Goal: Task Accomplishment & Management: Complete application form

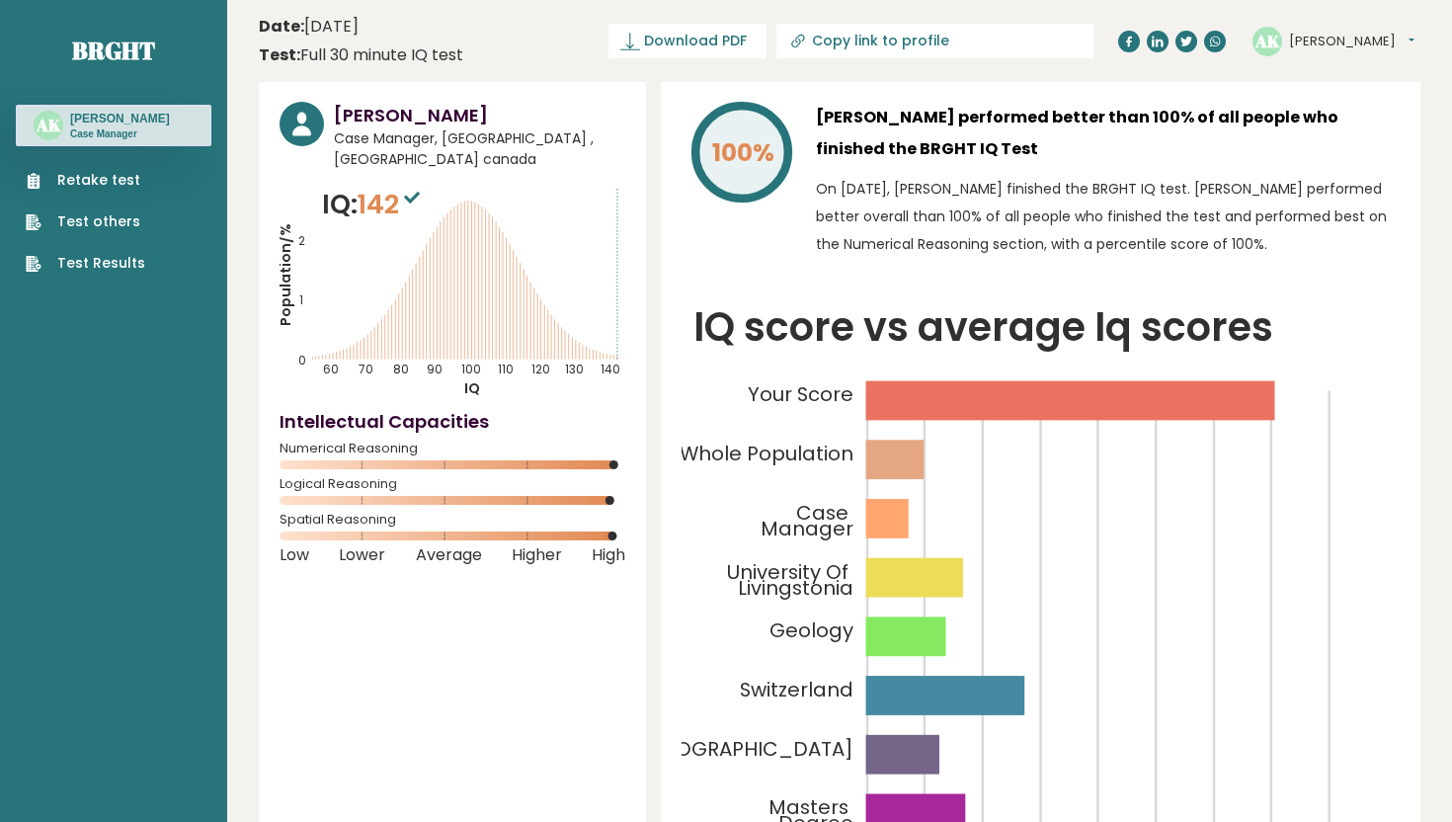
click at [97, 190] on link "Retake test" at bounding box center [86, 180] width 120 height 21
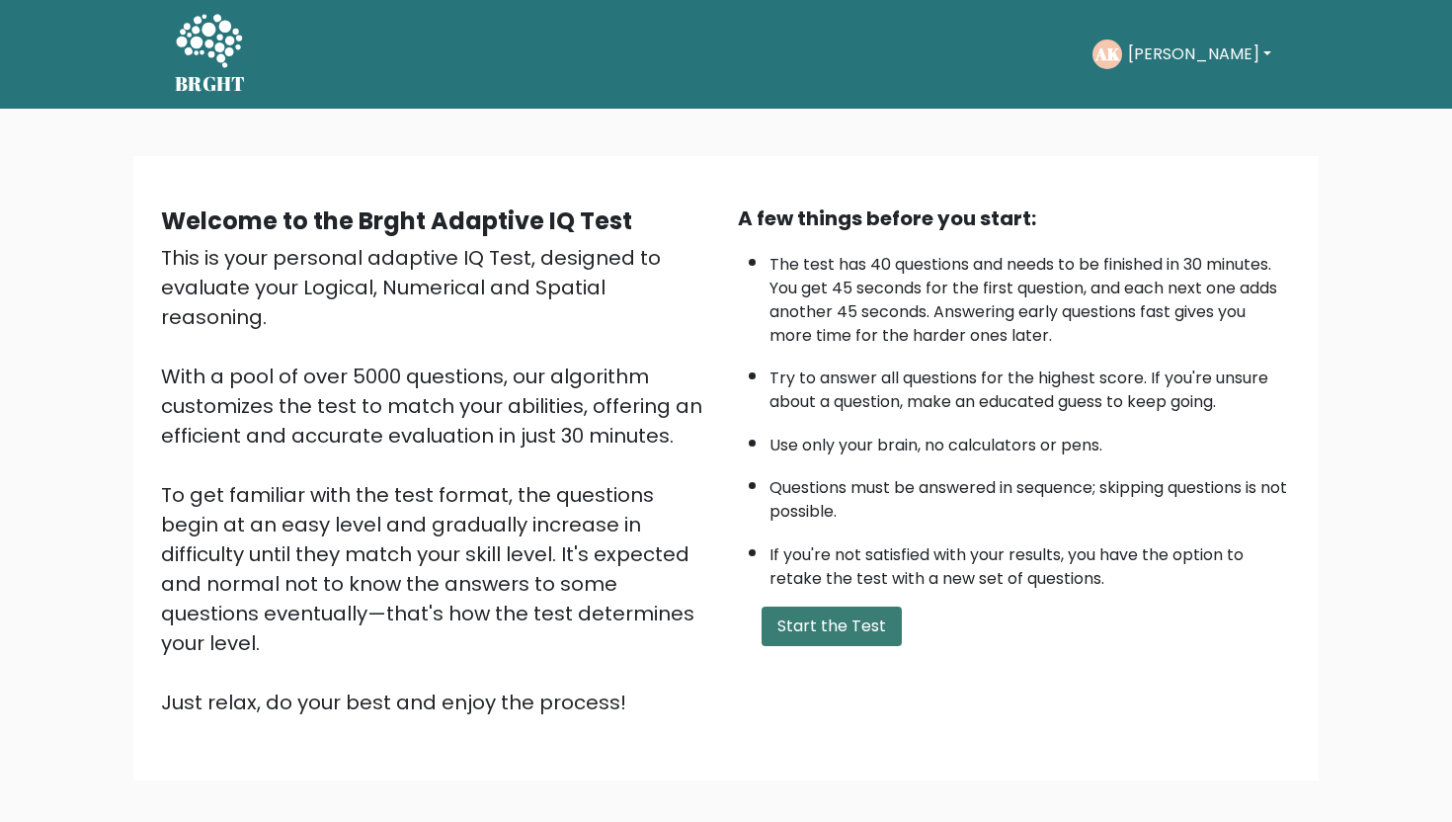
click at [783, 620] on button "Start the Test" at bounding box center [832, 627] width 140 height 40
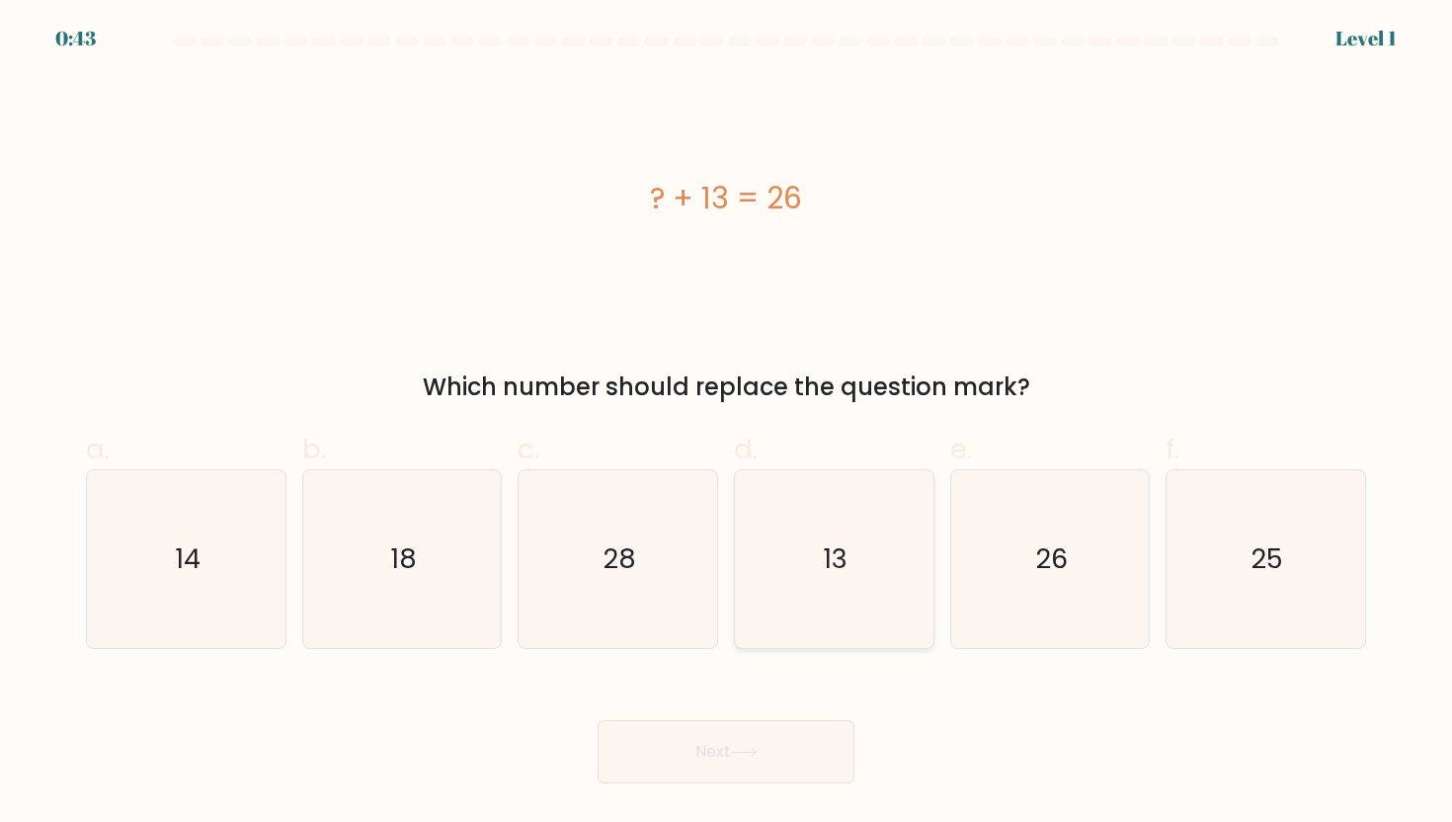
click at [907, 565] on icon "13" at bounding box center [834, 559] width 178 height 178
click at [727, 424] on input "d. 13" at bounding box center [726, 417] width 1 height 13
radio input "true"
click at [778, 776] on button "Next" at bounding box center [726, 751] width 257 height 63
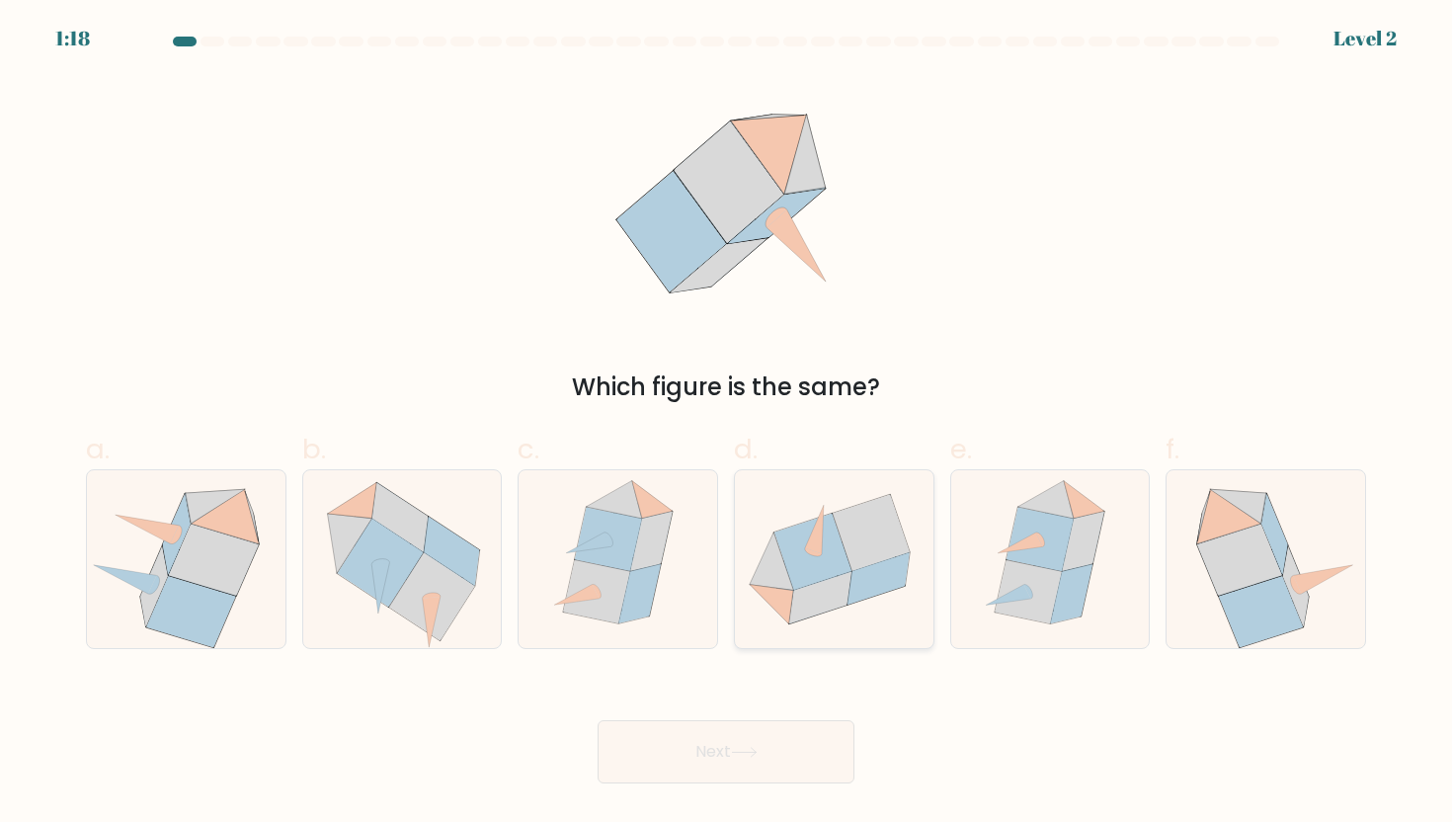
click at [837, 552] on icon at bounding box center [812, 552] width 77 height 77
click at [727, 424] on input "d." at bounding box center [726, 417] width 1 height 13
radio input "true"
click at [789, 753] on button "Next" at bounding box center [726, 751] width 257 height 63
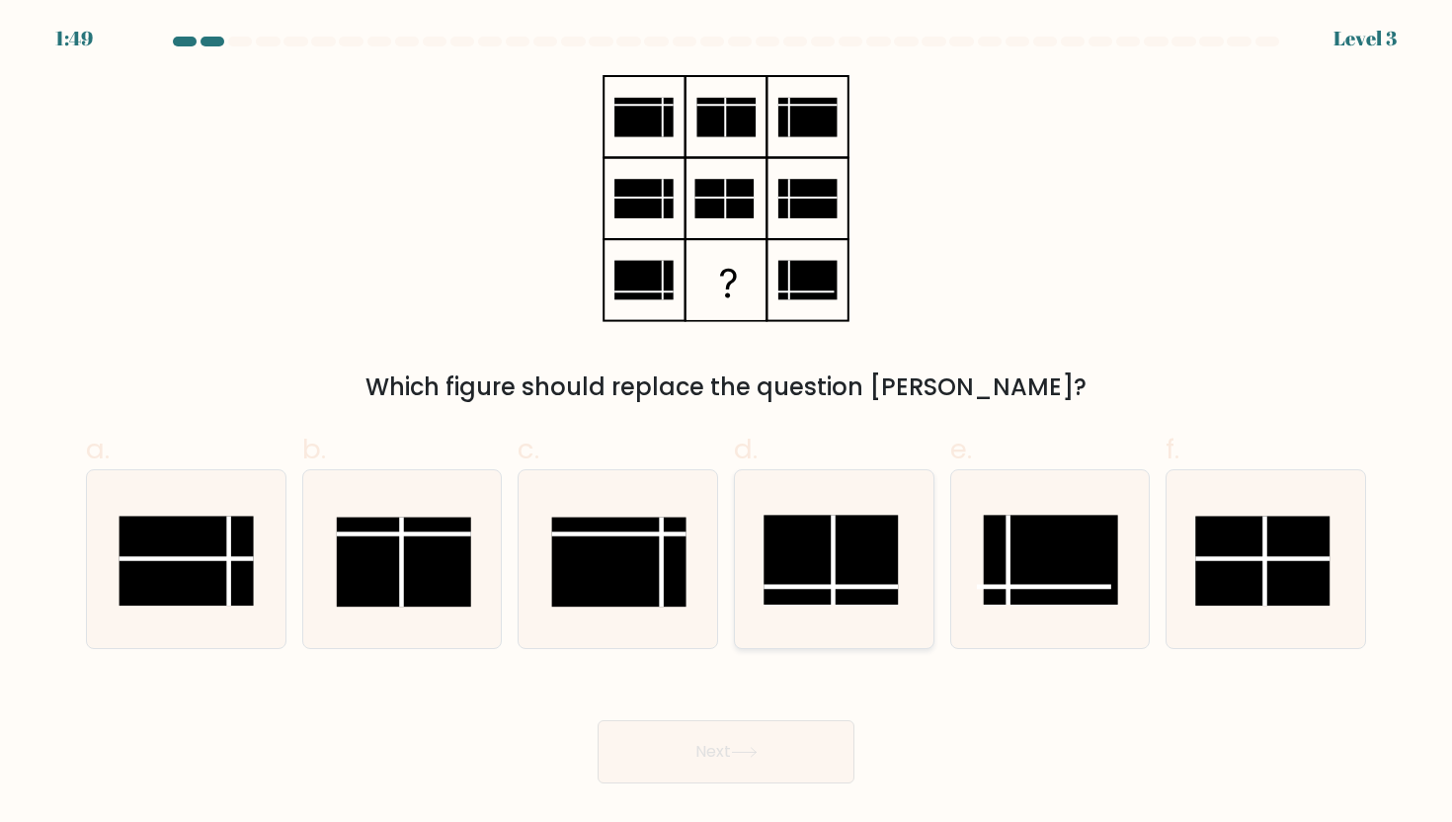
click at [834, 560] on line at bounding box center [834, 560] width 0 height 90
click at [727, 424] on input "d." at bounding box center [726, 417] width 1 height 13
radio input "true"
click at [730, 791] on body "1:48 Level 3" at bounding box center [726, 411] width 1452 height 822
click at [722, 774] on button "Next" at bounding box center [726, 751] width 257 height 63
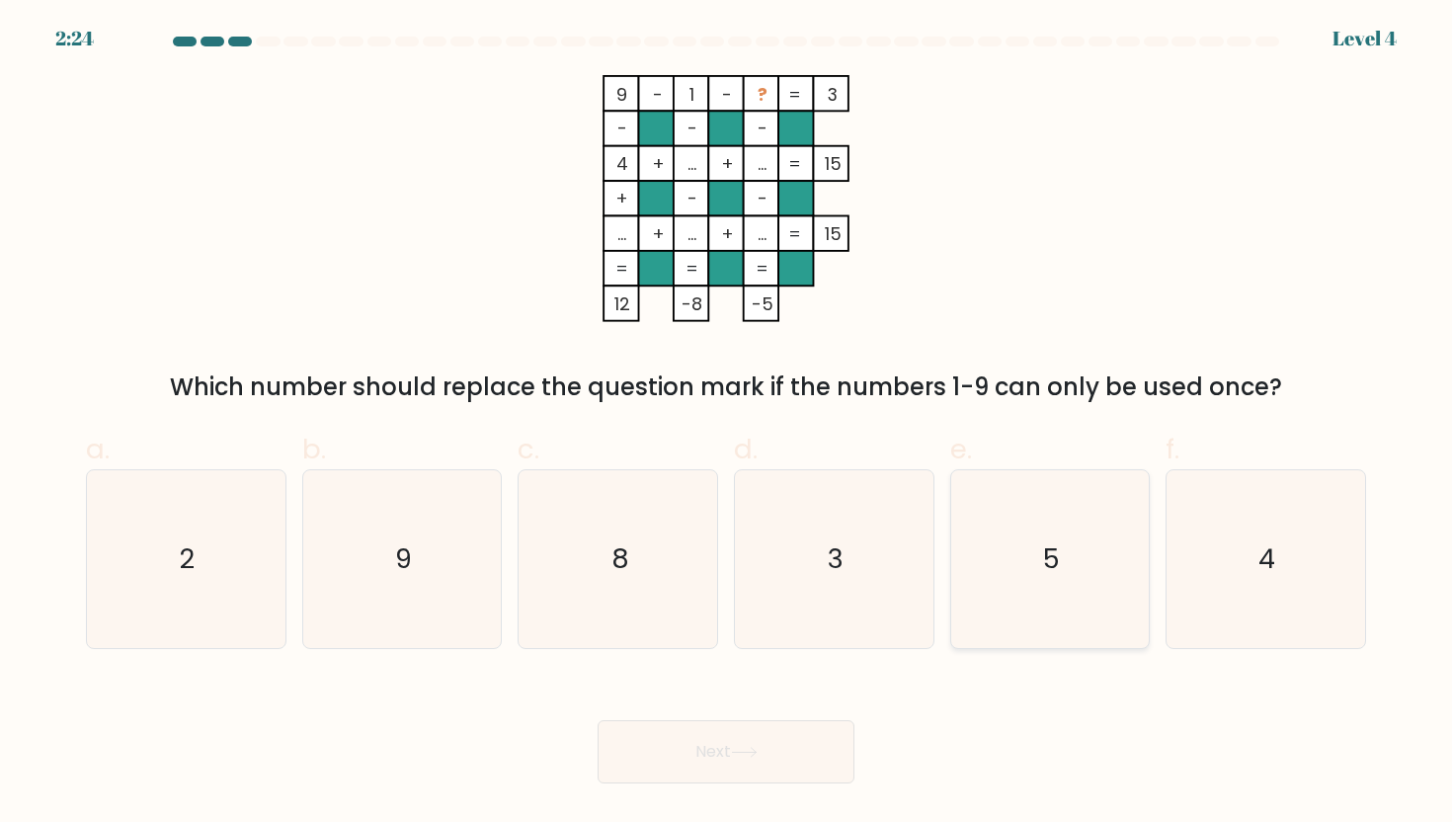
click at [1049, 526] on icon "5" at bounding box center [1050, 559] width 178 height 178
click at [727, 424] on input "e. 5" at bounding box center [726, 417] width 1 height 13
radio input "true"
click at [811, 751] on button "Next" at bounding box center [726, 751] width 257 height 63
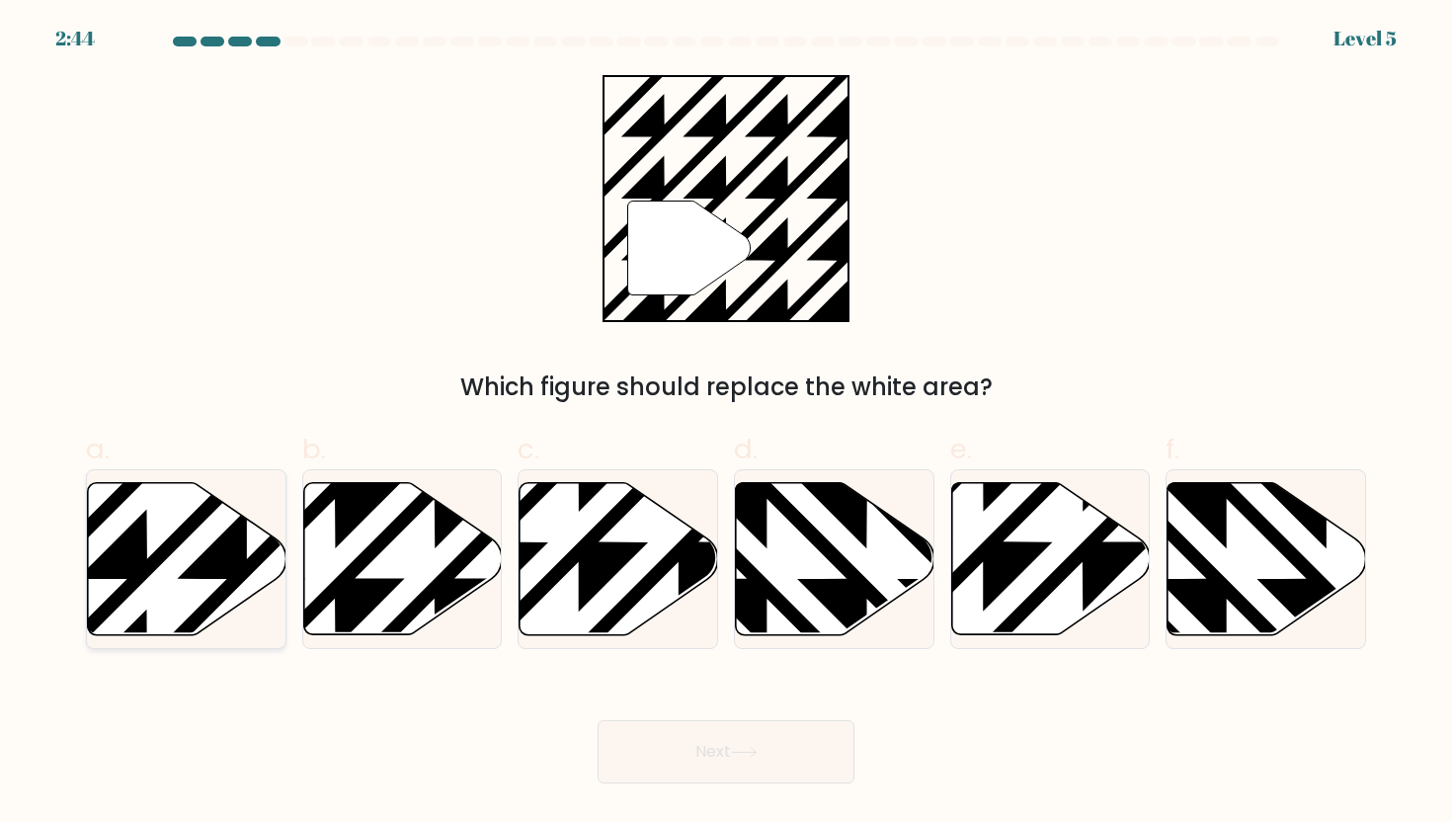
click at [258, 562] on icon at bounding box center [247, 479] width 400 height 400
click at [726, 424] on input "a." at bounding box center [726, 417] width 1 height 13
radio input "true"
click at [742, 740] on button "Next" at bounding box center [726, 751] width 257 height 63
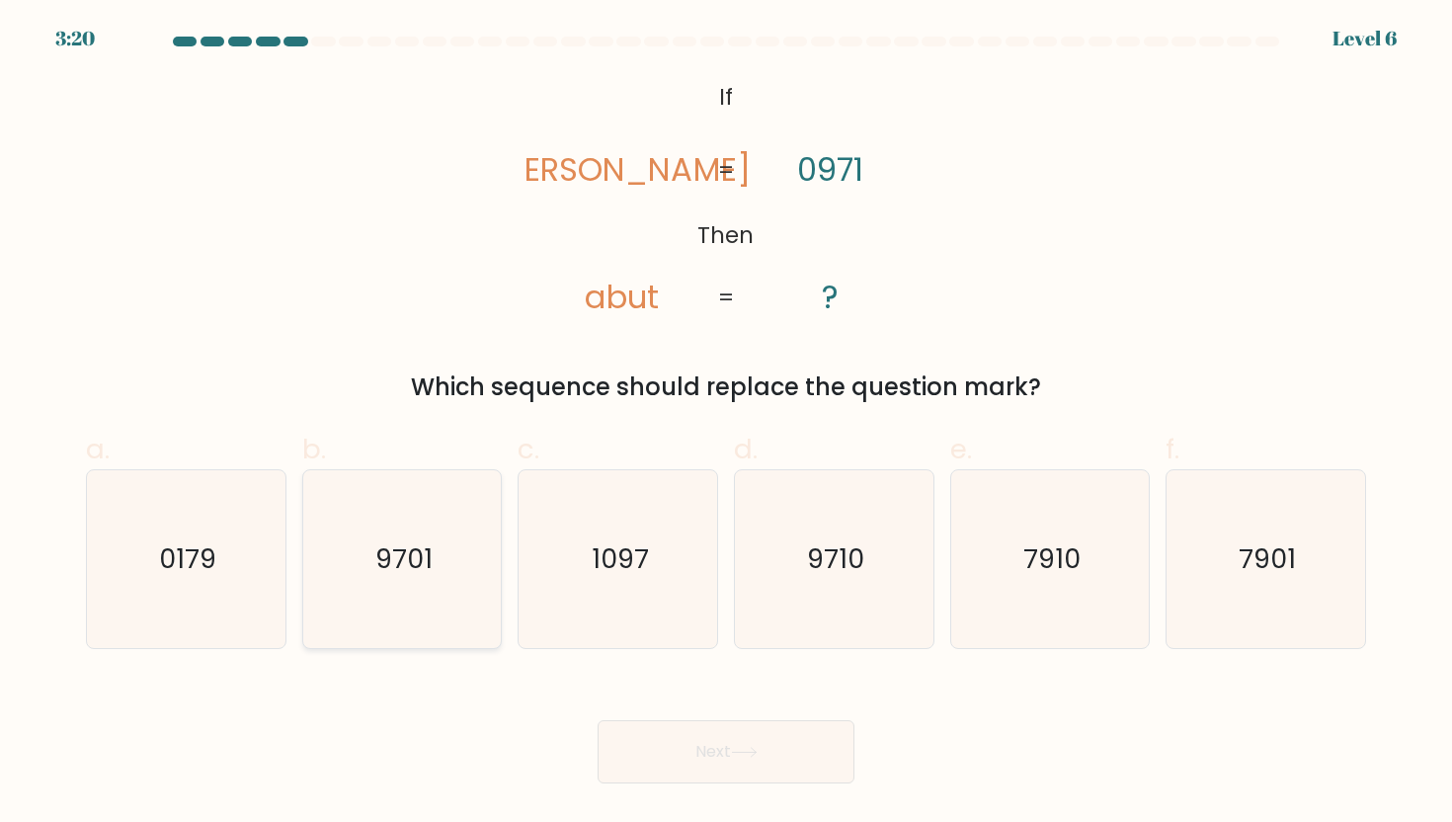
click at [455, 555] on icon "9701" at bounding box center [402, 559] width 178 height 178
click at [726, 424] on input "b. 9701" at bounding box center [726, 417] width 1 height 13
radio input "true"
click at [887, 554] on icon "9710" at bounding box center [834, 559] width 178 height 178
click at [727, 424] on input "d. 9710" at bounding box center [726, 417] width 1 height 13
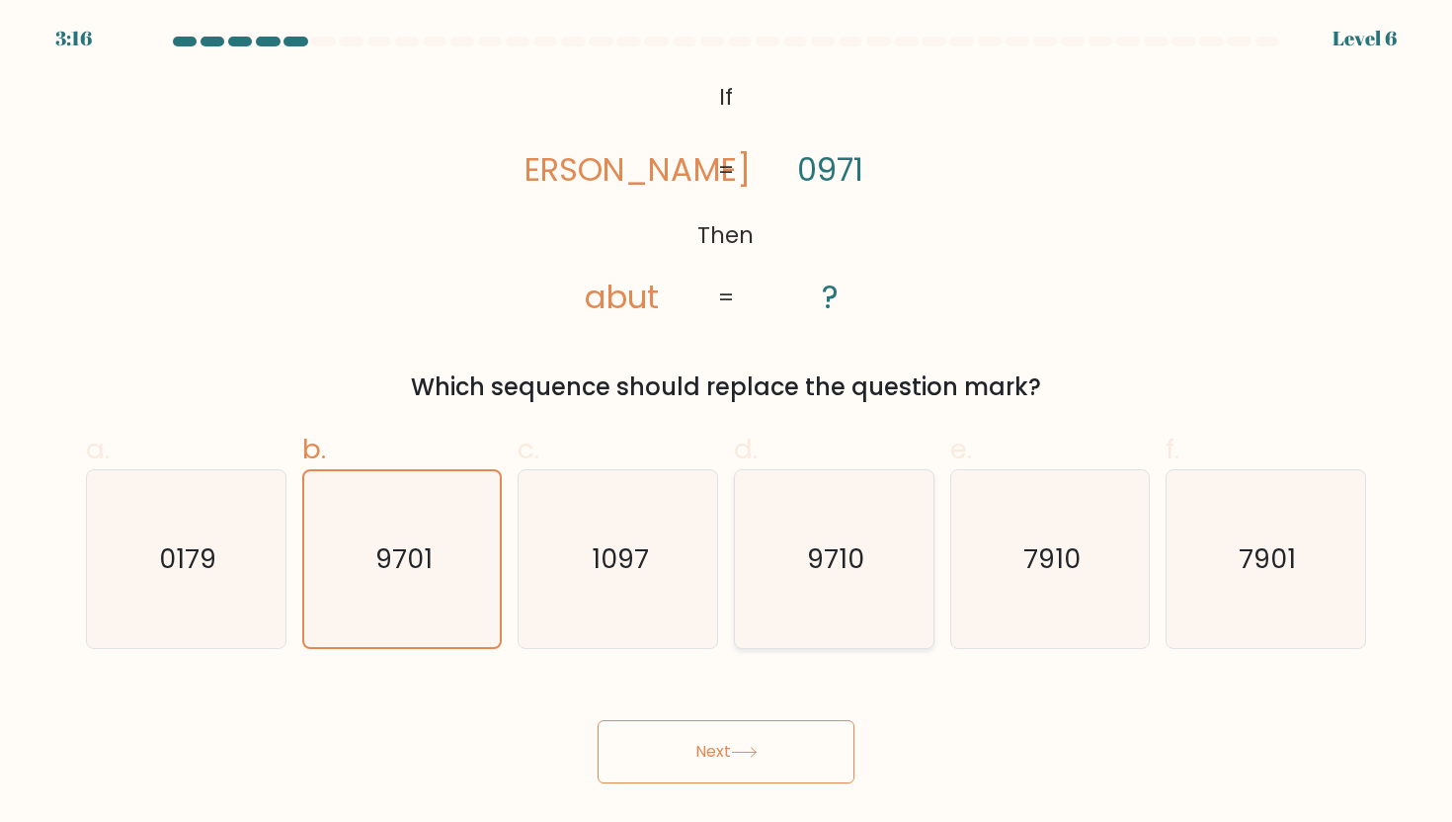
radio input "true"
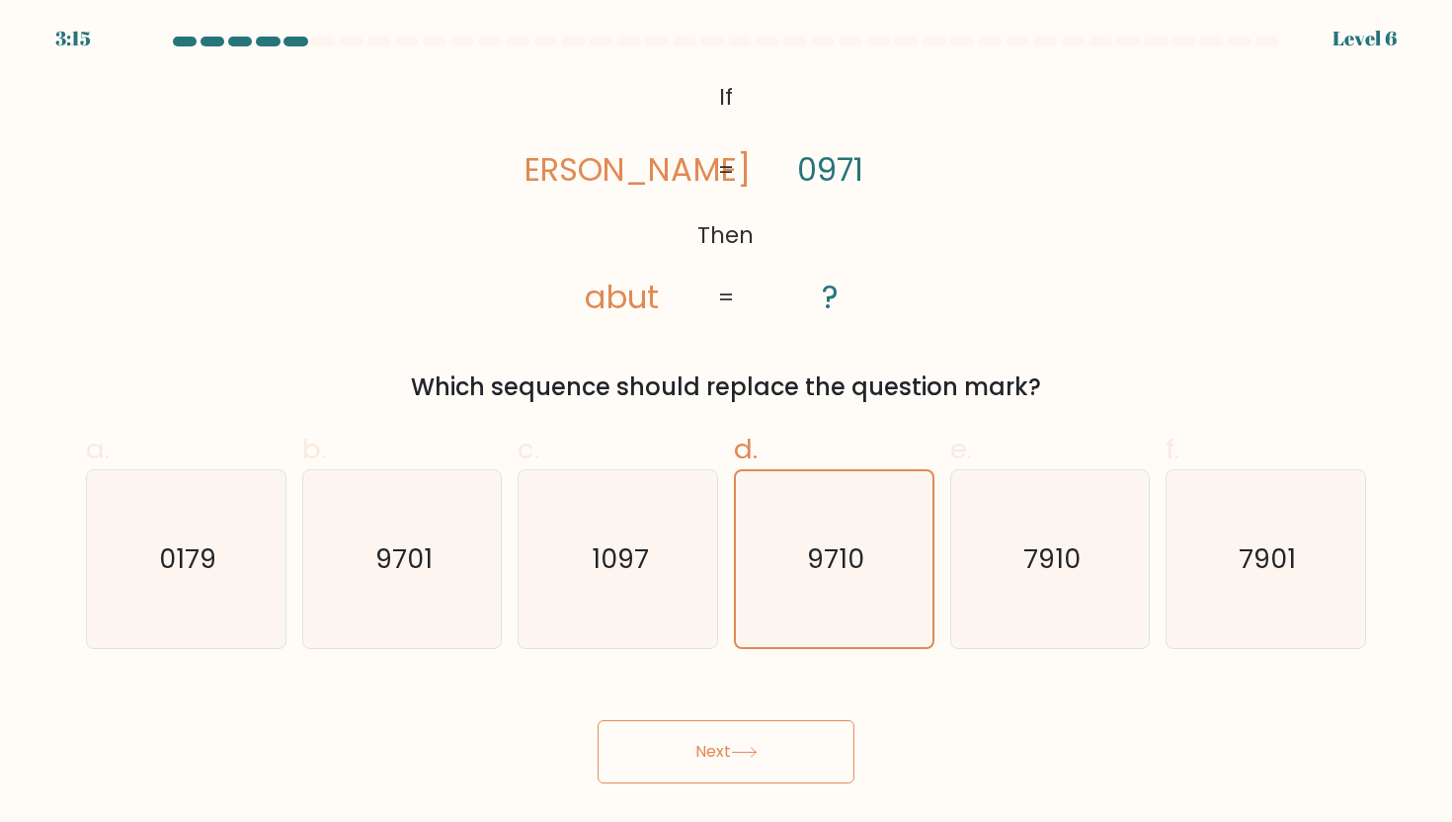
click at [780, 743] on button "Next" at bounding box center [726, 751] width 257 height 63
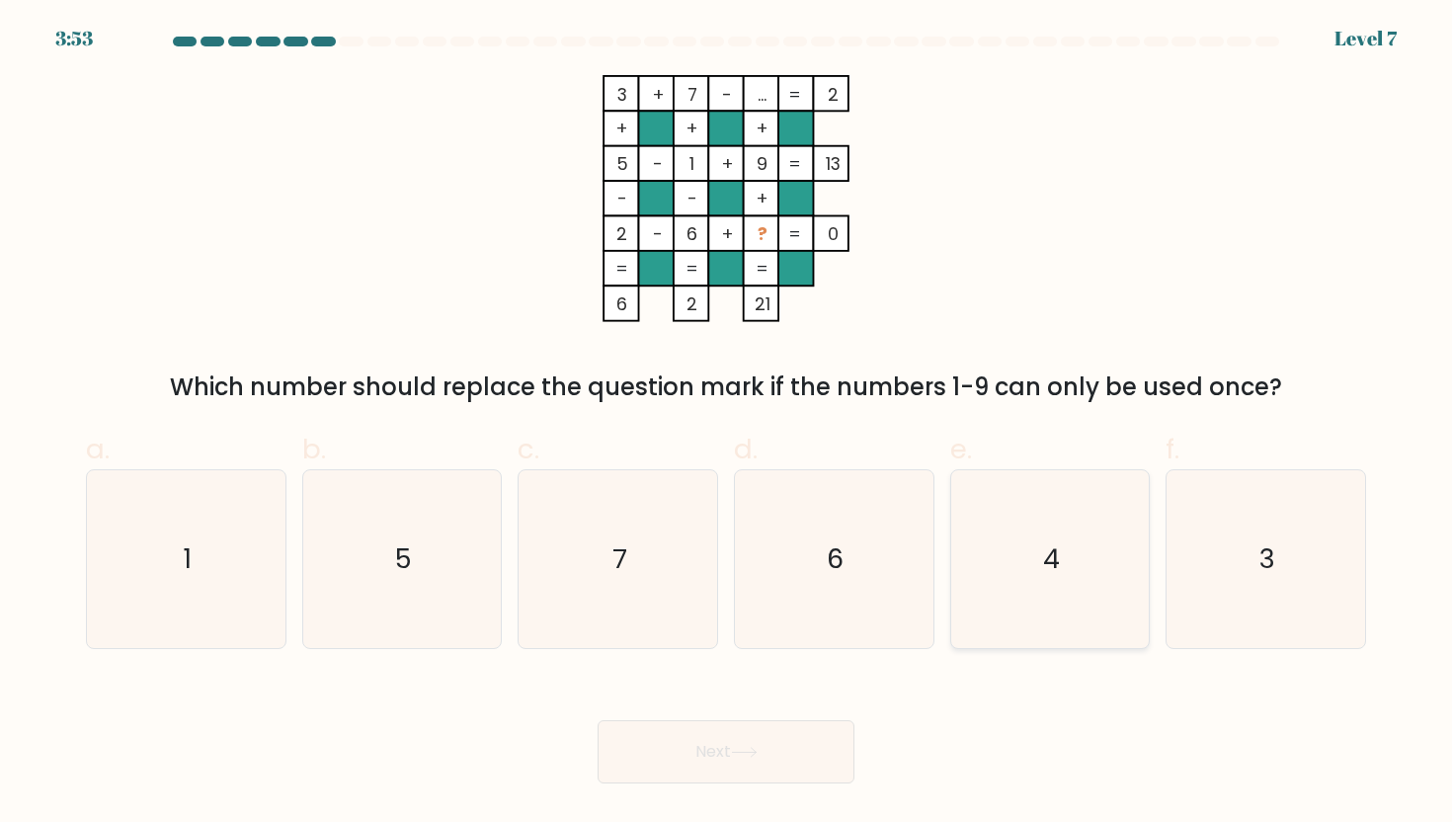
click at [1042, 510] on icon "4" at bounding box center [1050, 559] width 178 height 178
click at [727, 424] on input "e. 4" at bounding box center [726, 417] width 1 height 13
radio input "true"
click at [749, 759] on button "Next" at bounding box center [726, 751] width 257 height 63
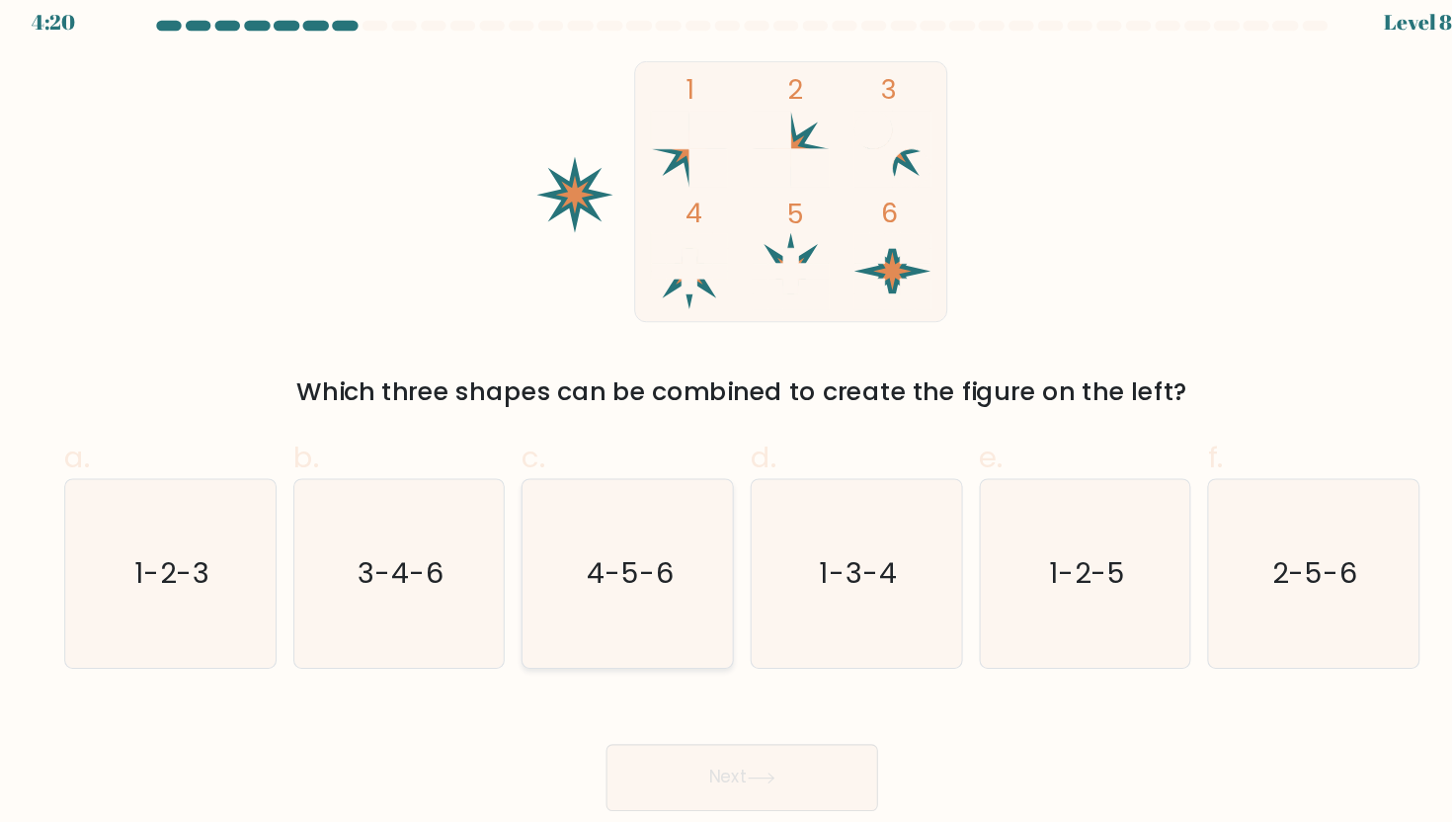
click at [624, 527] on icon "4-5-6" at bounding box center [618, 559] width 178 height 178
click at [726, 424] on input "c. 4-5-6" at bounding box center [726, 417] width 1 height 13
radio input "true"
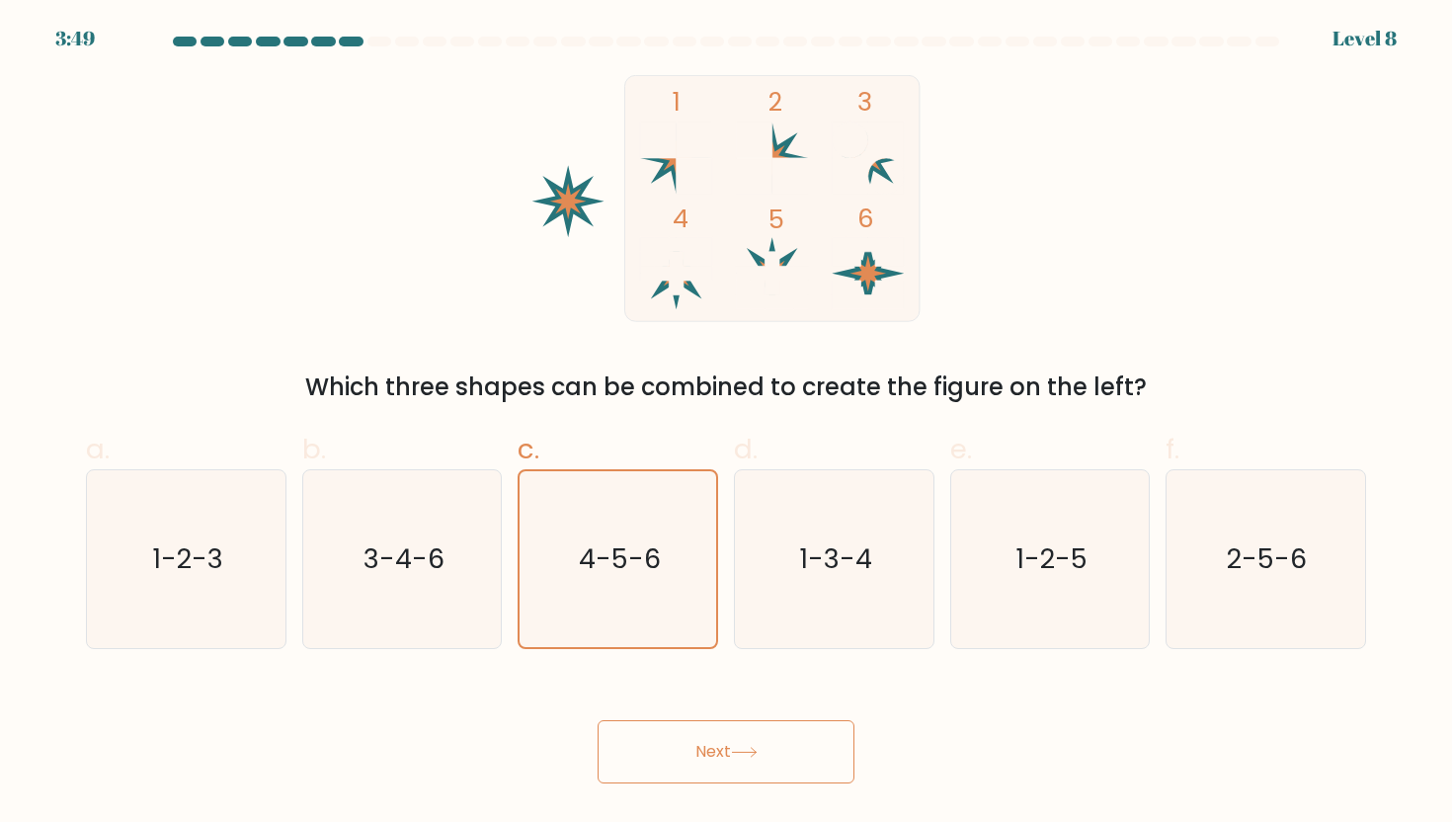
click at [801, 749] on button "Next" at bounding box center [726, 751] width 257 height 63
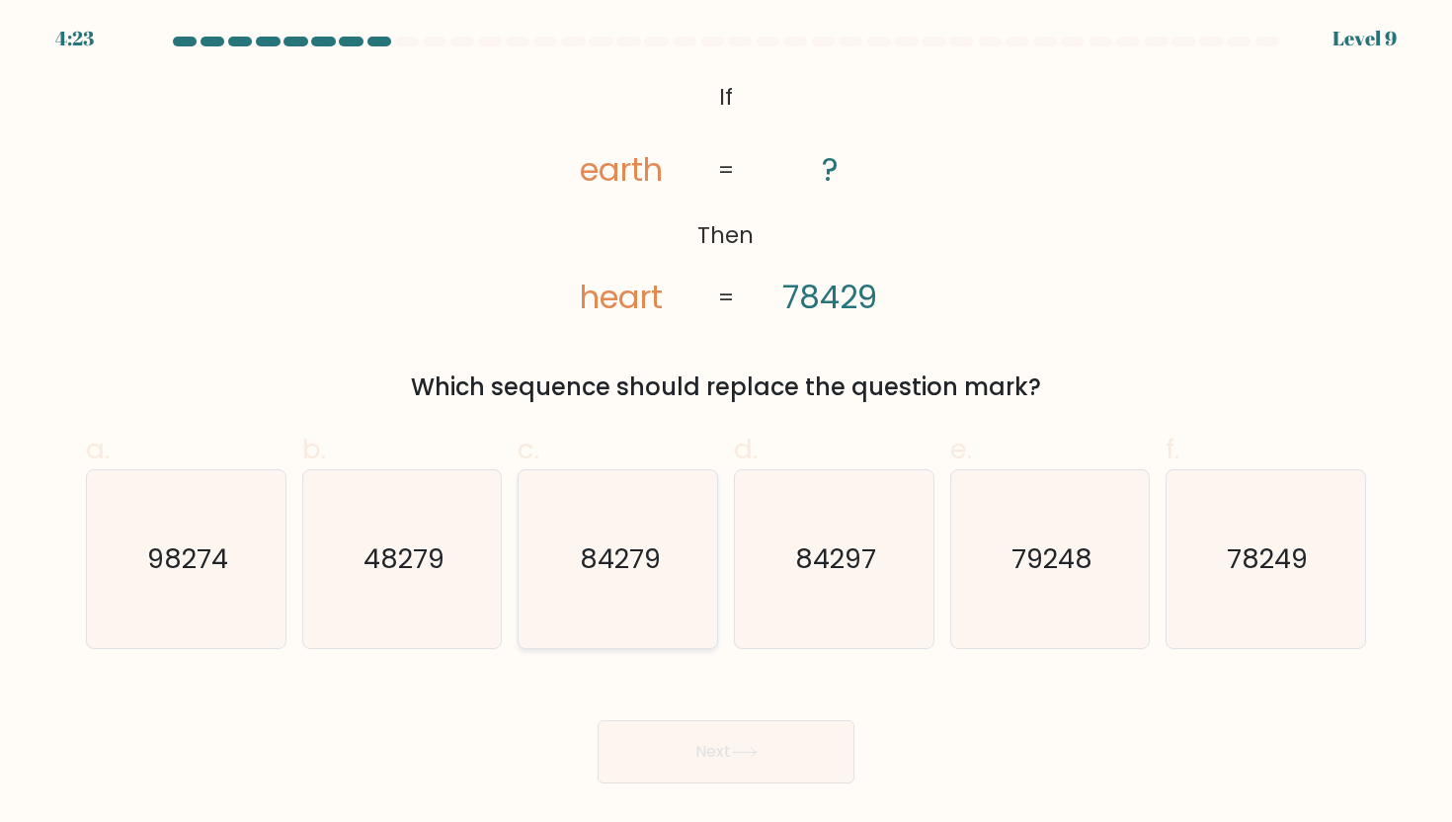
click at [663, 520] on icon "84279" at bounding box center [618, 559] width 178 height 178
click at [726, 424] on input "c. 84279" at bounding box center [726, 417] width 1 height 13
radio input "true"
click at [837, 562] on text "84297" at bounding box center [835, 558] width 81 height 37
click at [727, 424] on input "d. 84297" at bounding box center [726, 417] width 1 height 13
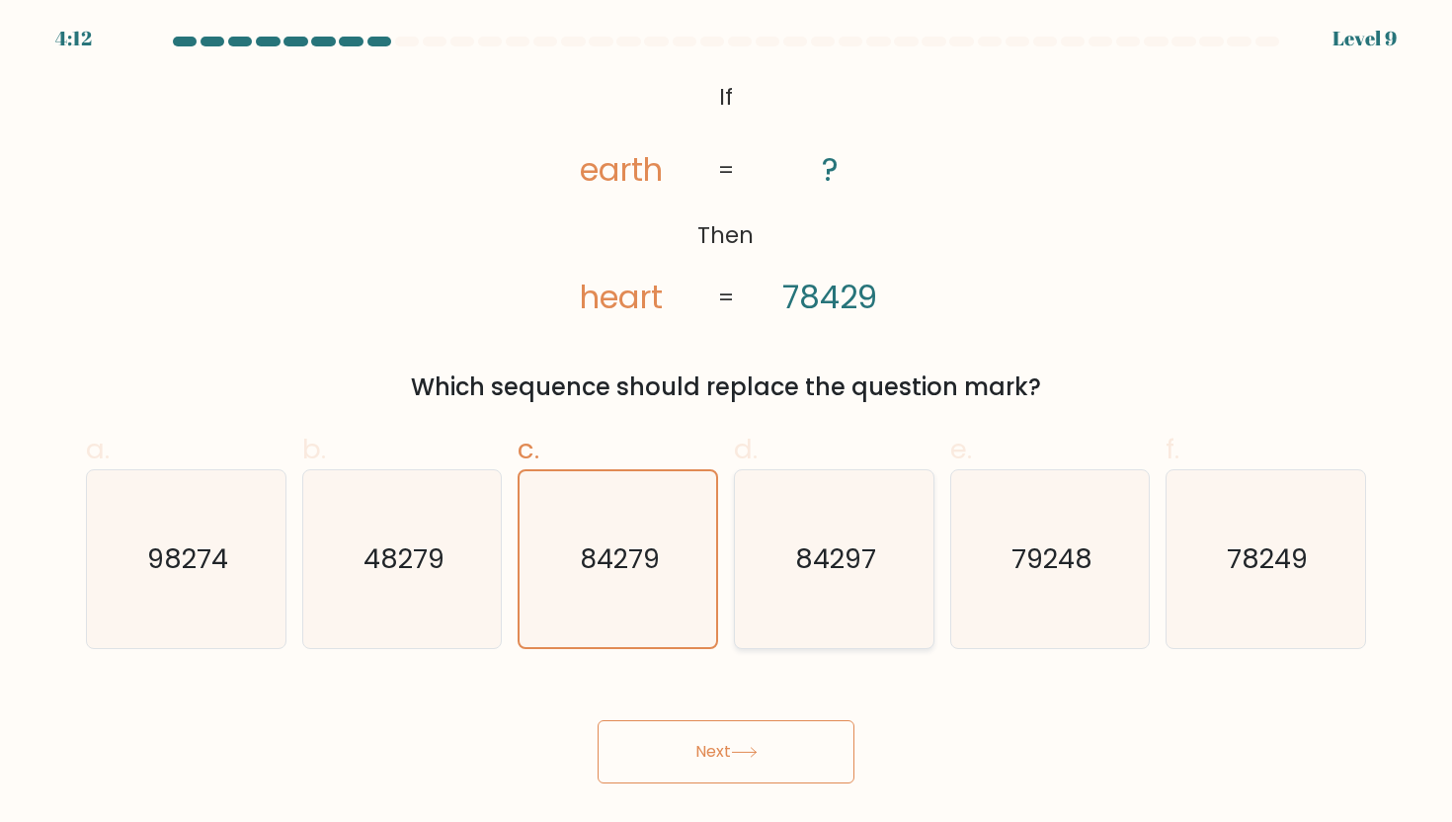
radio input "true"
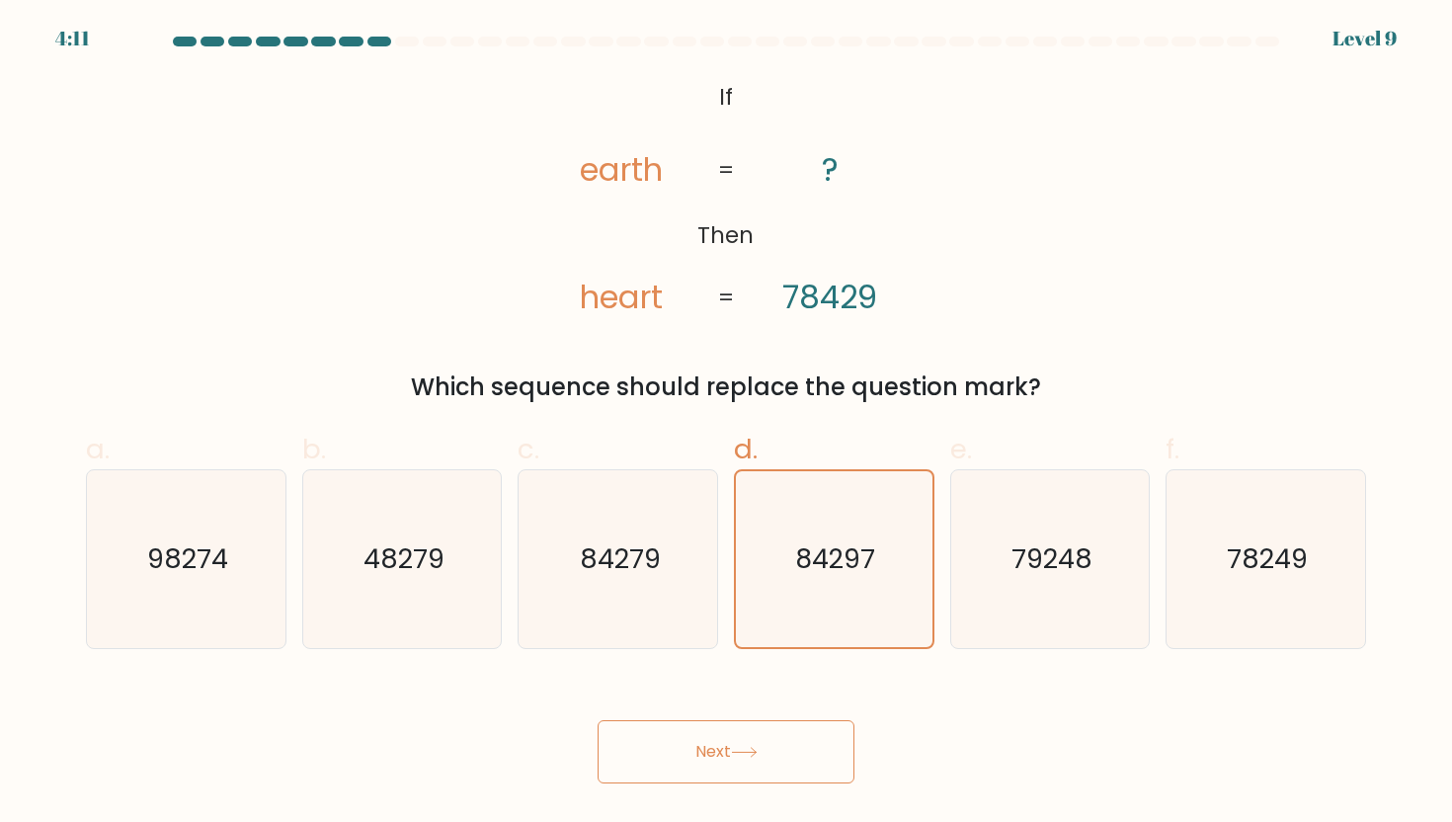
click at [758, 757] on icon at bounding box center [744, 752] width 27 height 11
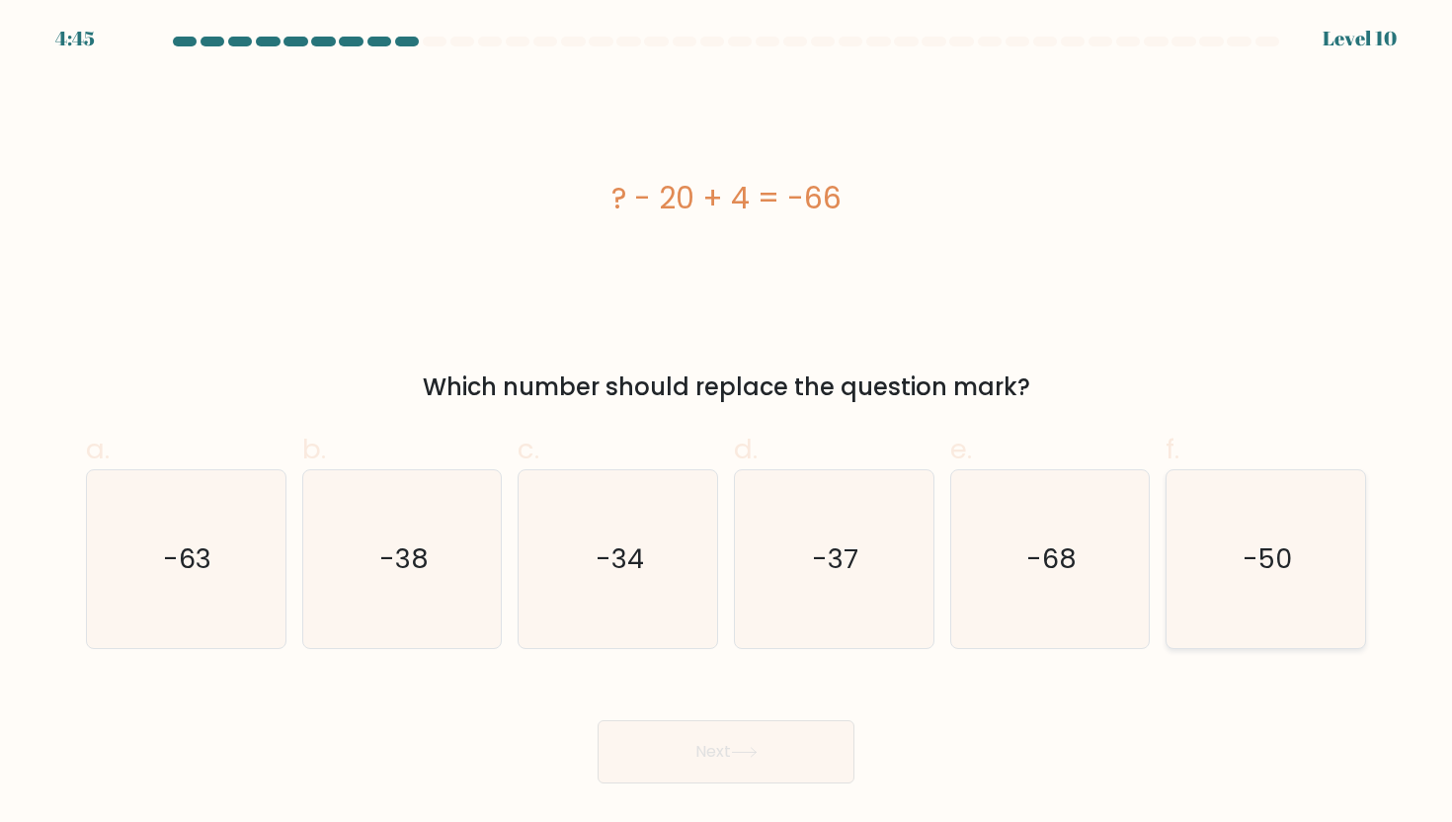
click at [1309, 559] on icon "-50" at bounding box center [1265, 559] width 178 height 178
click at [727, 424] on input "f. -50" at bounding box center [726, 417] width 1 height 13
radio input "true"
click at [747, 777] on button "Next" at bounding box center [726, 751] width 257 height 63
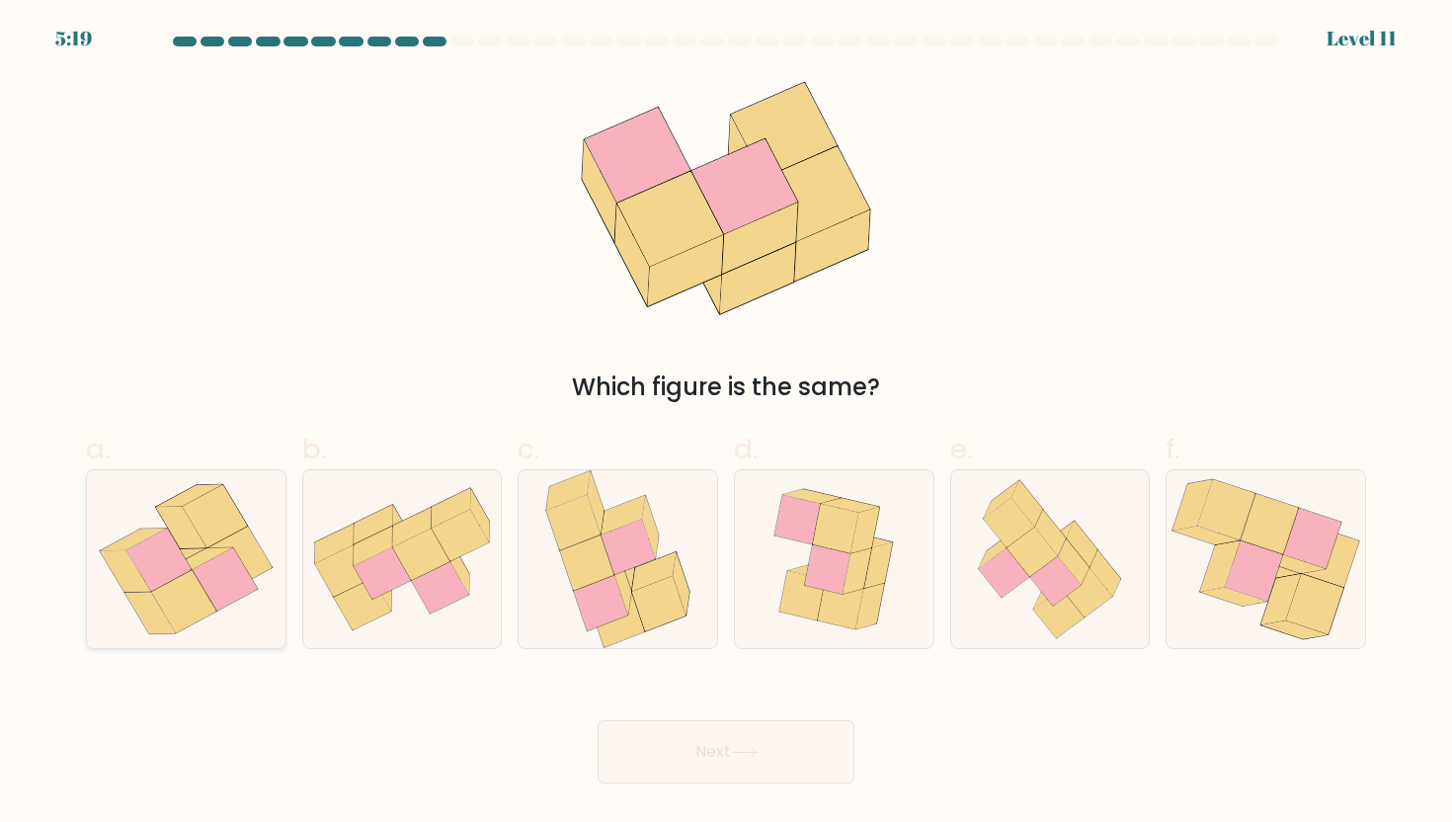
click at [186, 534] on icon at bounding box center [181, 527] width 50 height 41
click at [726, 424] on input "a." at bounding box center [726, 417] width 1 height 13
radio input "true"
click at [642, 750] on button "Next" at bounding box center [726, 751] width 257 height 63
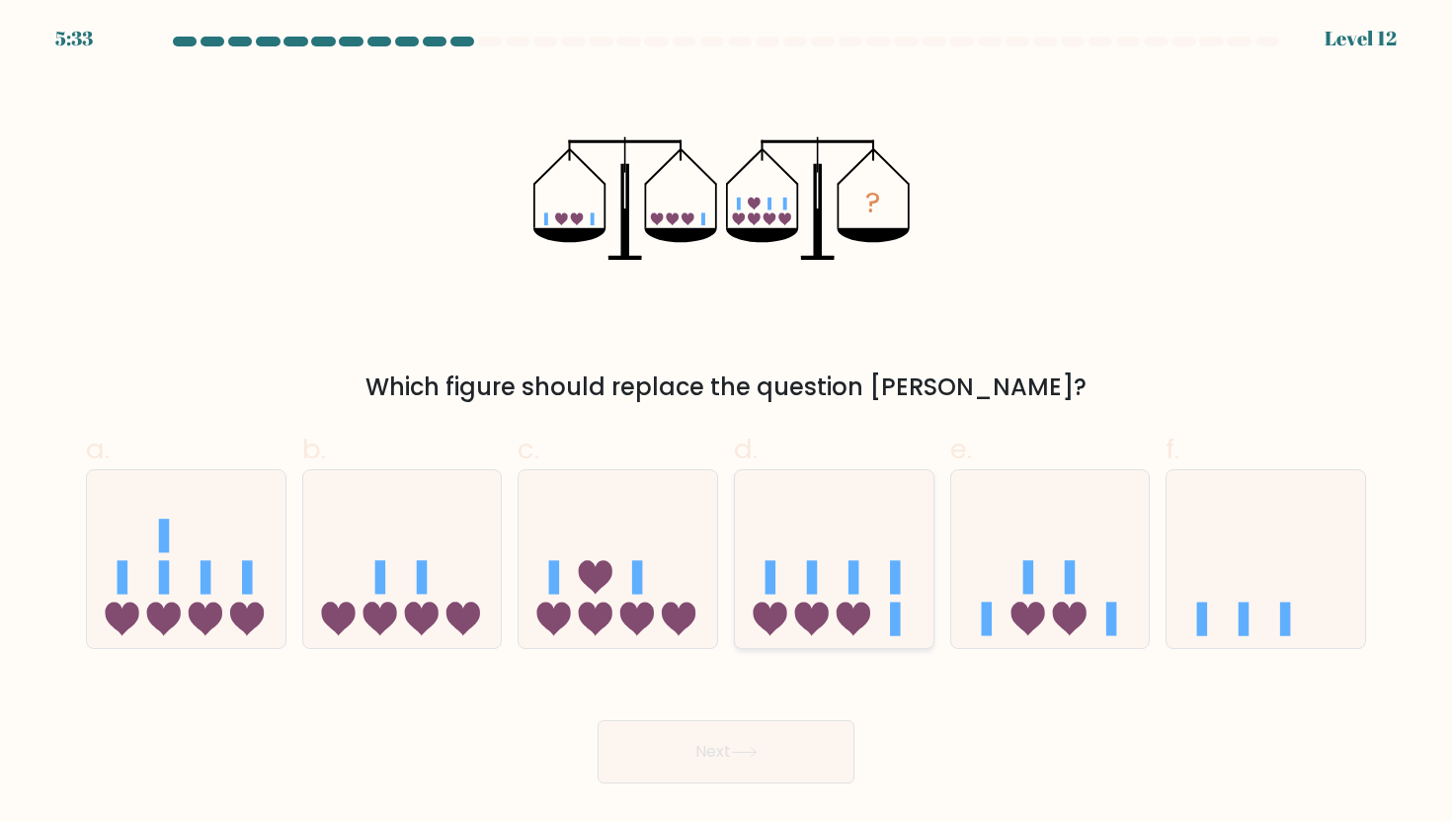
click at [849, 626] on icon at bounding box center [854, 620] width 34 height 34
click at [727, 424] on input "d." at bounding box center [726, 417] width 1 height 13
radio input "true"
click at [779, 754] on button "Next" at bounding box center [726, 751] width 257 height 63
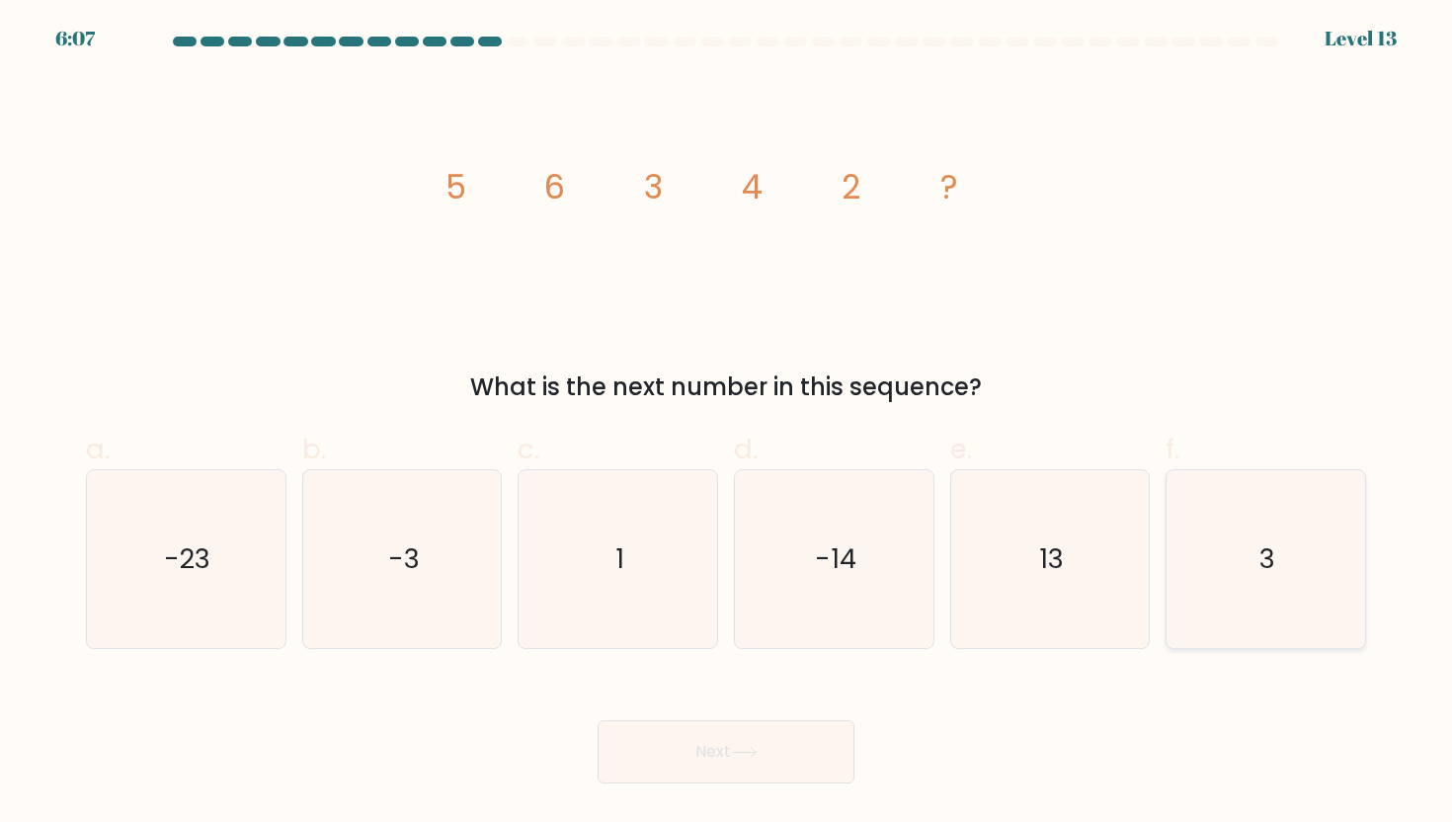
click at [1275, 566] on icon "3" at bounding box center [1265, 559] width 178 height 178
click at [727, 424] on input "f. 3" at bounding box center [726, 417] width 1 height 13
radio input "true"
click at [749, 759] on button "Next" at bounding box center [726, 751] width 257 height 63
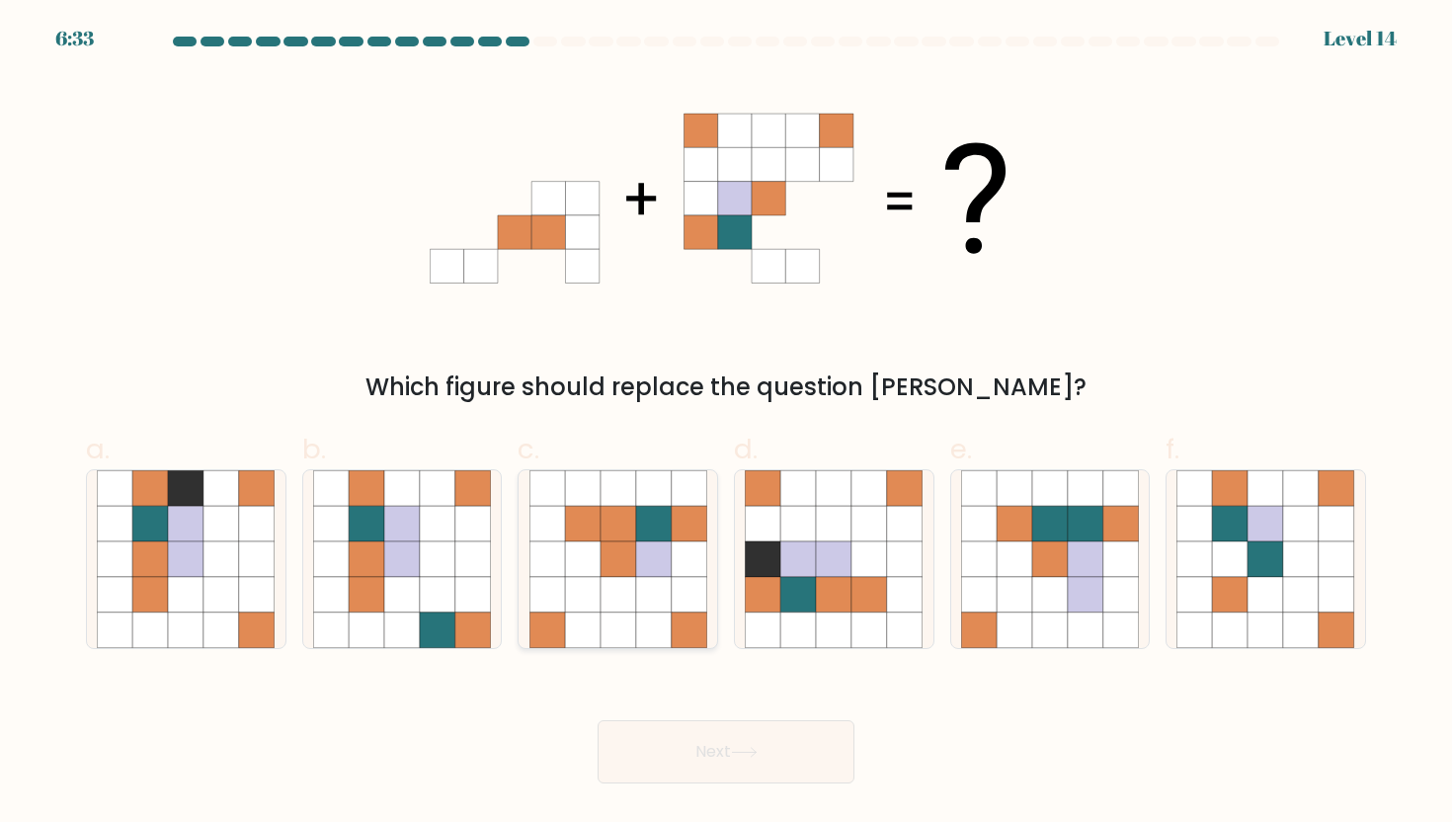
click at [634, 606] on icon at bounding box center [619, 595] width 36 height 36
click at [726, 424] on input "c." at bounding box center [726, 417] width 1 height 13
radio input "true"
click at [706, 759] on button "Next" at bounding box center [726, 751] width 257 height 63
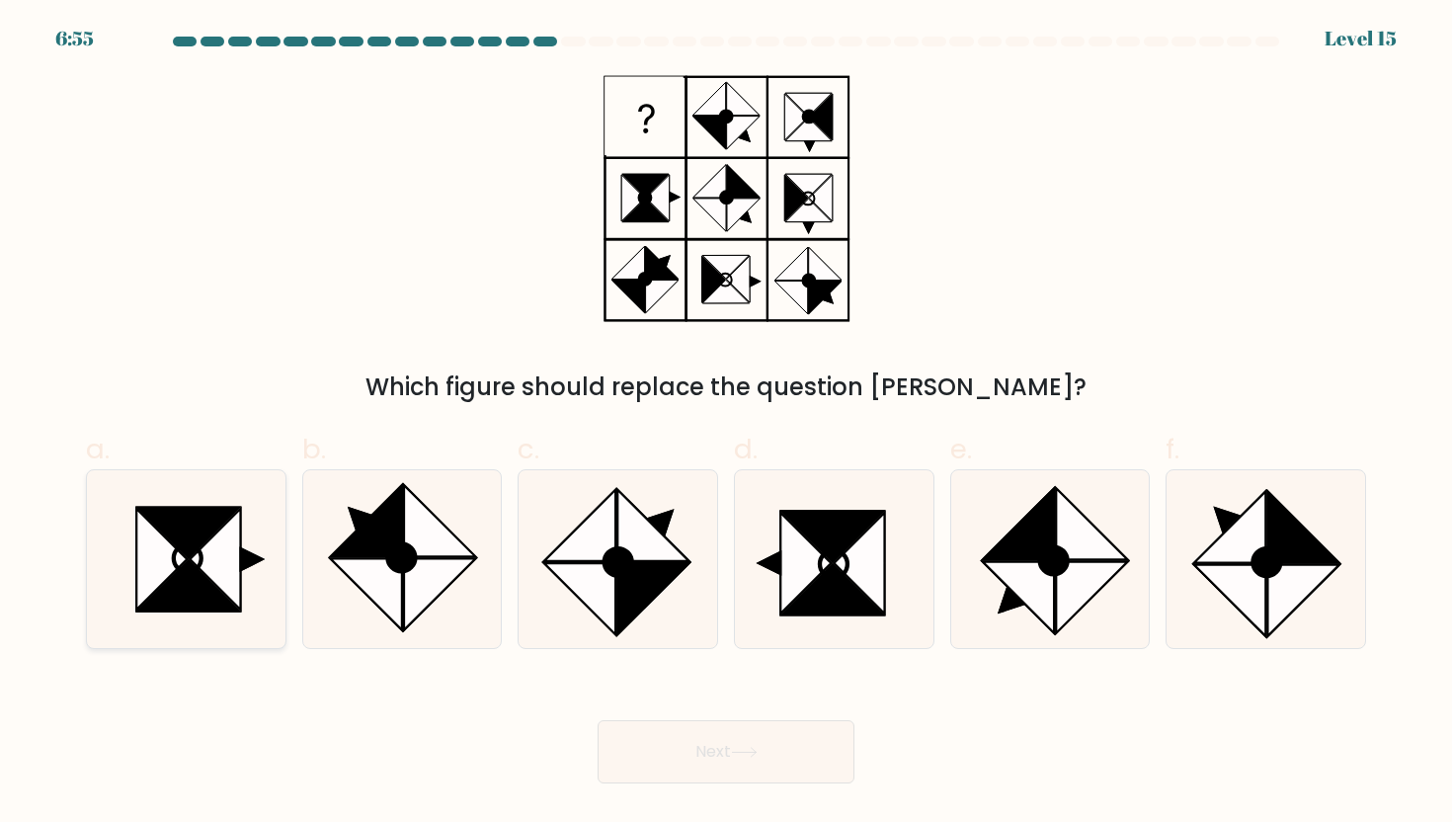
click at [197, 577] on icon at bounding box center [188, 586] width 101 height 50
click at [726, 424] on input "a." at bounding box center [726, 417] width 1 height 13
radio input "true"
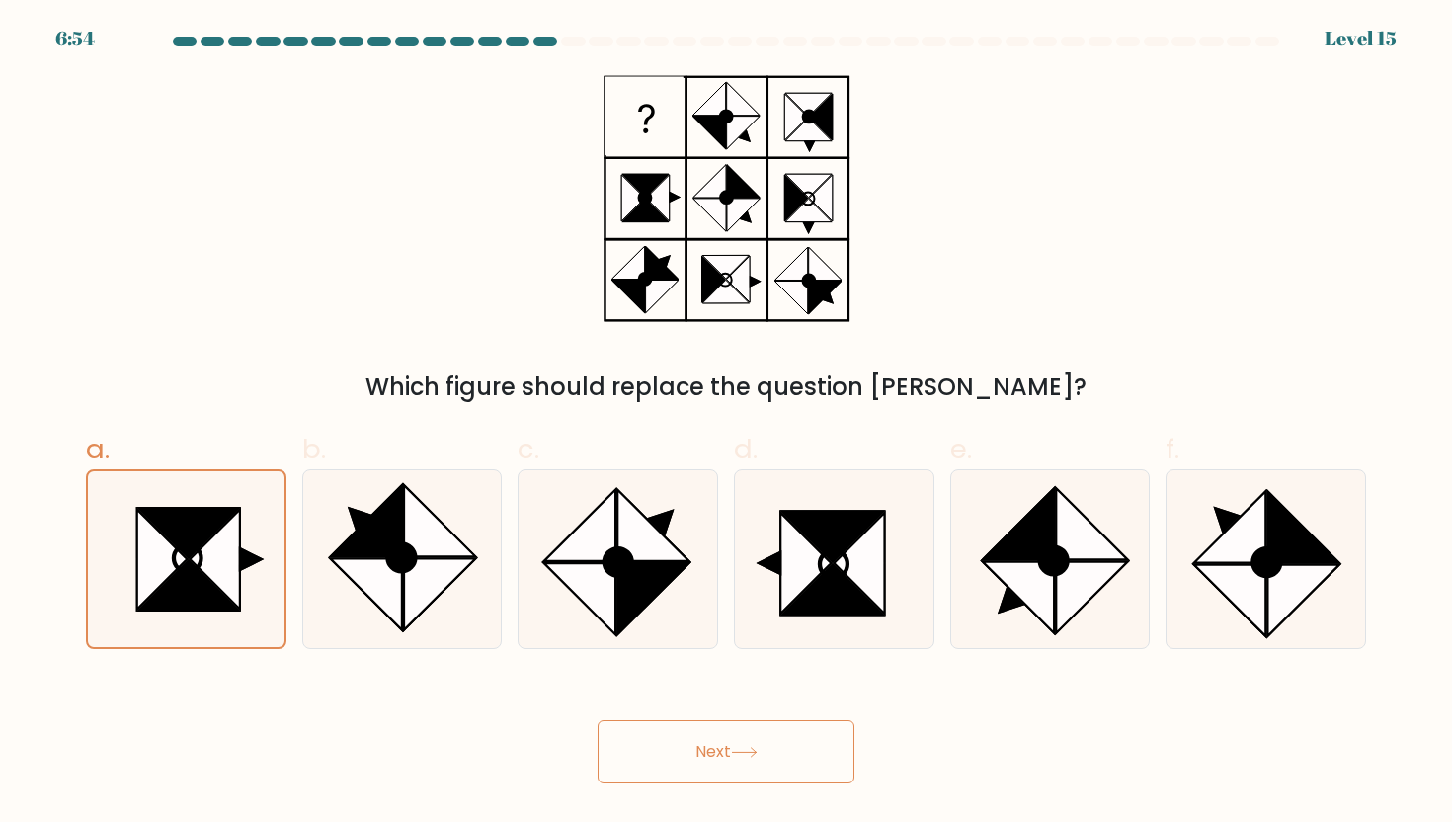
click at [753, 755] on icon at bounding box center [744, 752] width 27 height 11
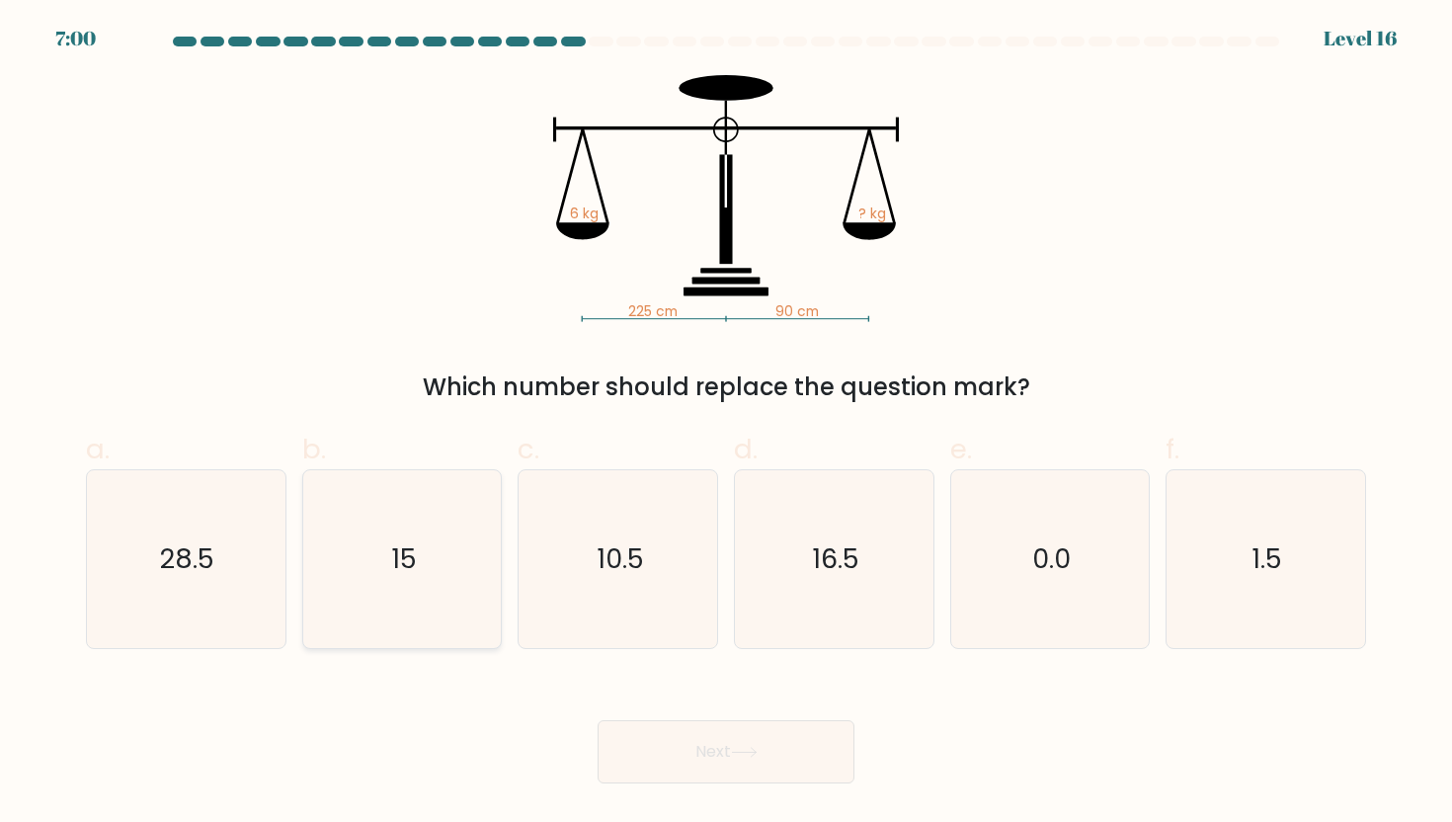
click at [352, 572] on icon "15" at bounding box center [402, 559] width 178 height 178
click at [726, 424] on input "b. 15" at bounding box center [726, 417] width 1 height 13
radio input "true"
click at [675, 731] on button "Next" at bounding box center [726, 751] width 257 height 63
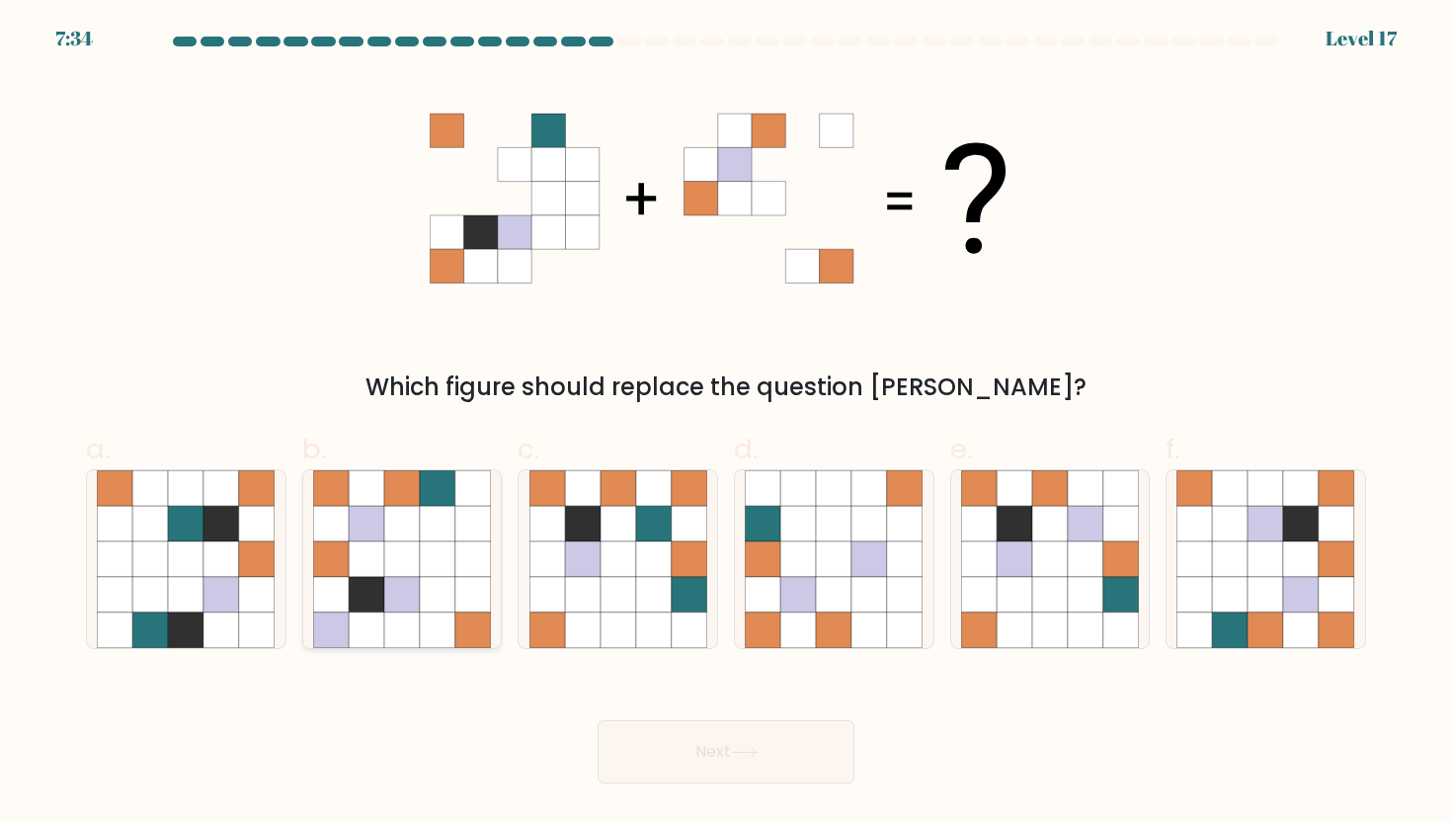
click at [423, 576] on icon at bounding box center [438, 559] width 36 height 36
click at [726, 424] on input "b." at bounding box center [726, 417] width 1 height 13
radio input "true"
click at [1057, 572] on icon at bounding box center [1050, 559] width 36 height 36
click at [727, 424] on input "e." at bounding box center [726, 417] width 1 height 13
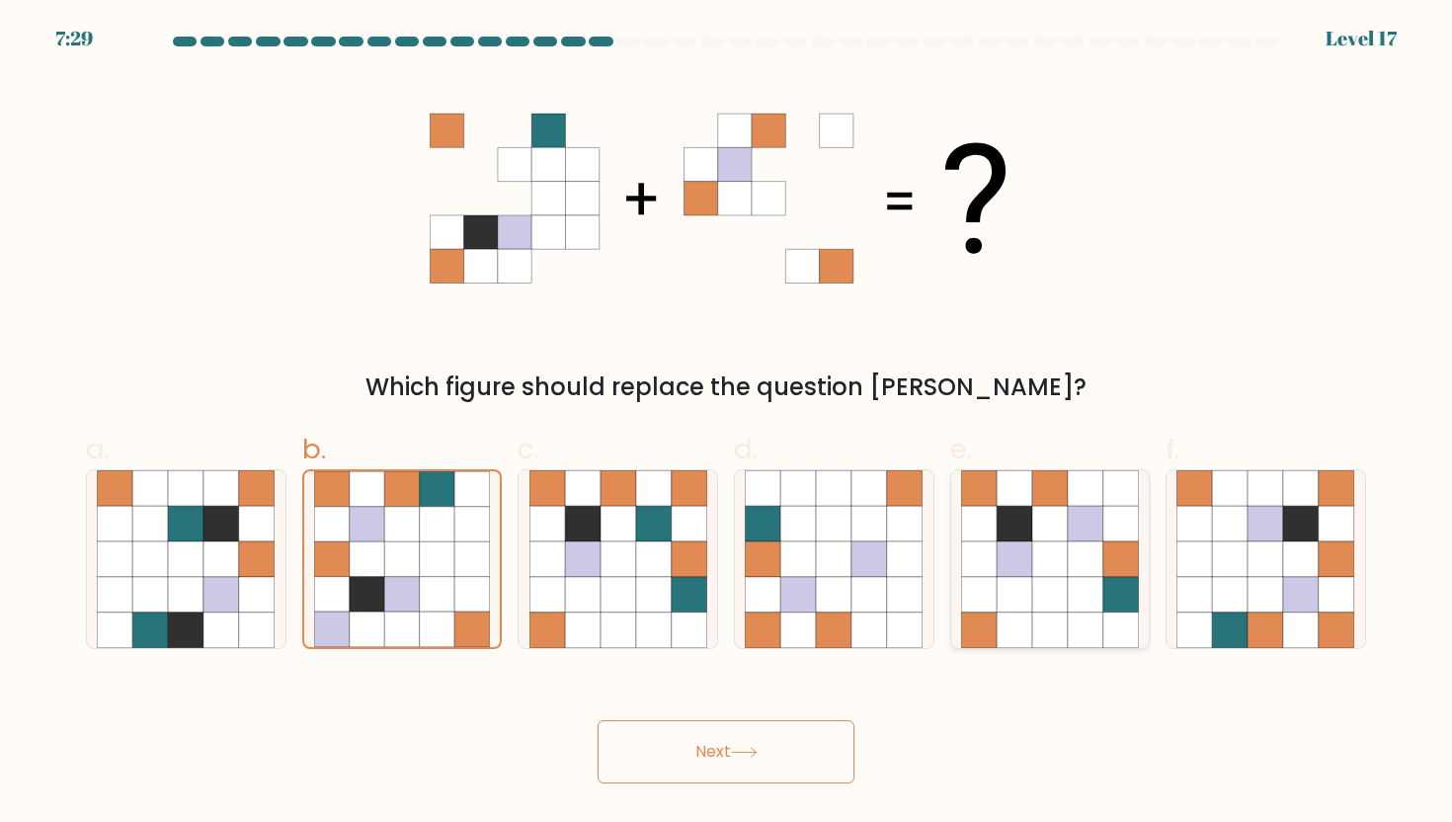
radio input "true"
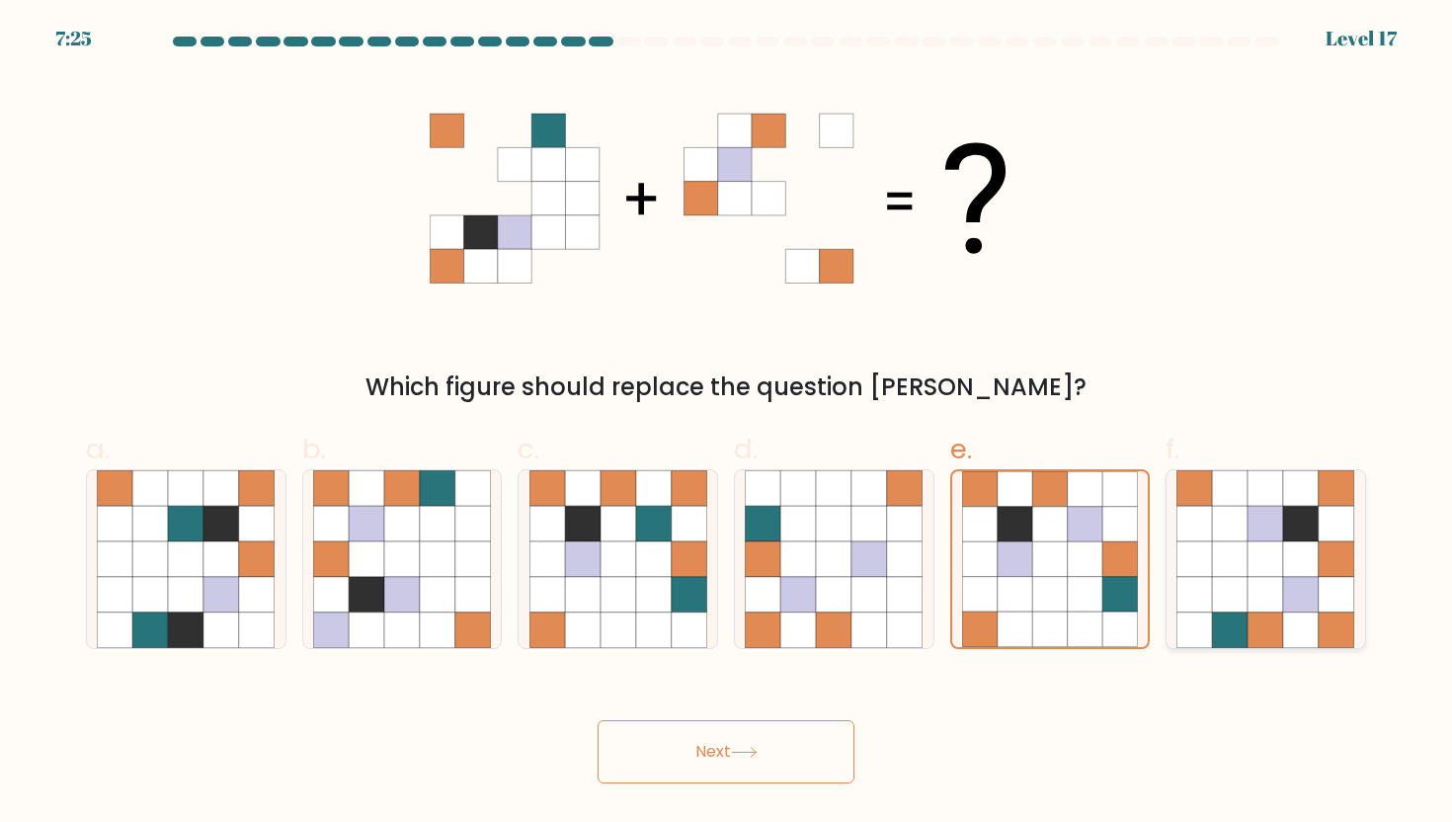
click at [1244, 519] on icon at bounding box center [1231, 524] width 36 height 36
click at [727, 424] on input "f." at bounding box center [726, 417] width 1 height 13
radio input "true"
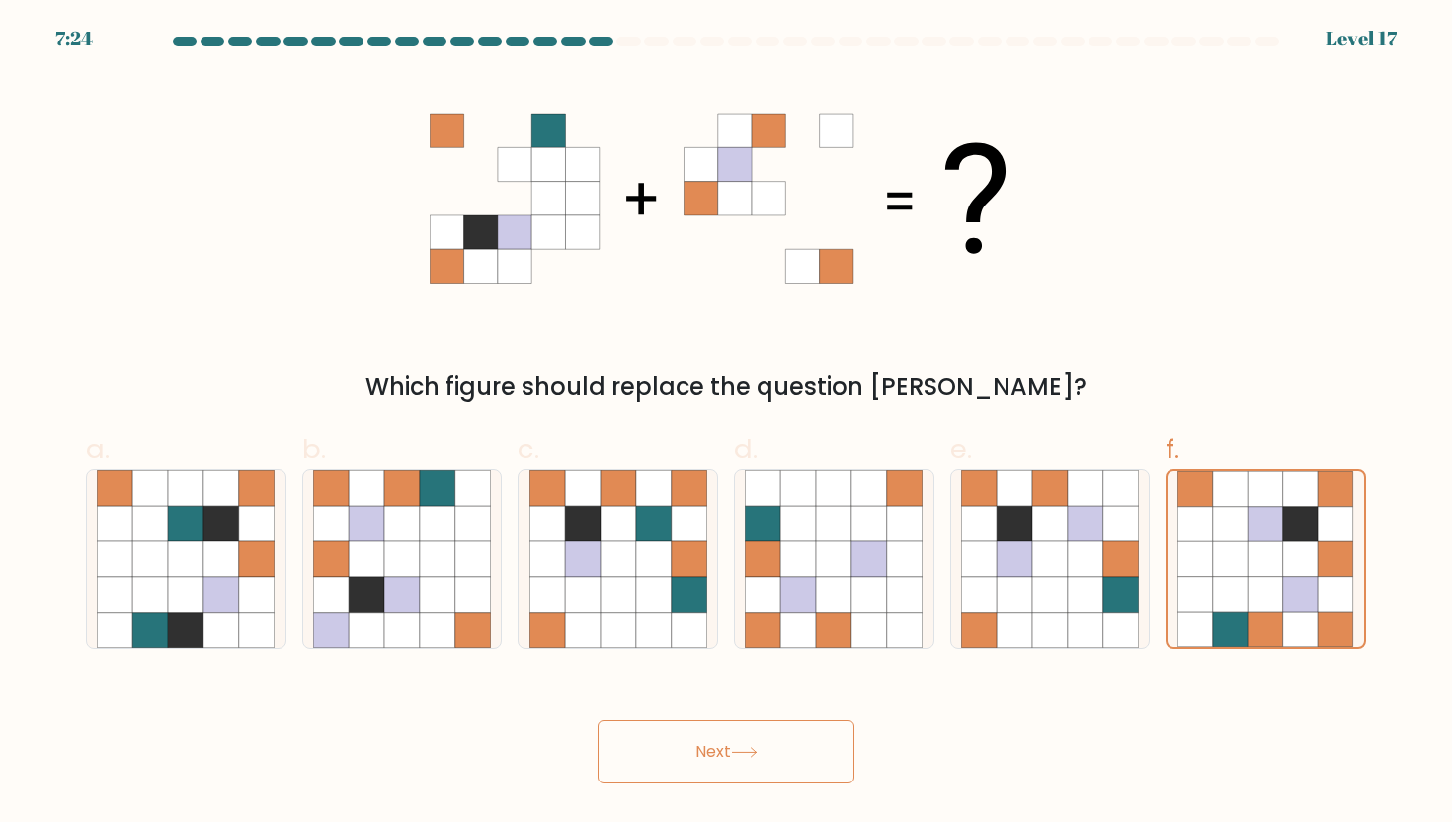
click at [717, 748] on button "Next" at bounding box center [726, 751] width 257 height 63
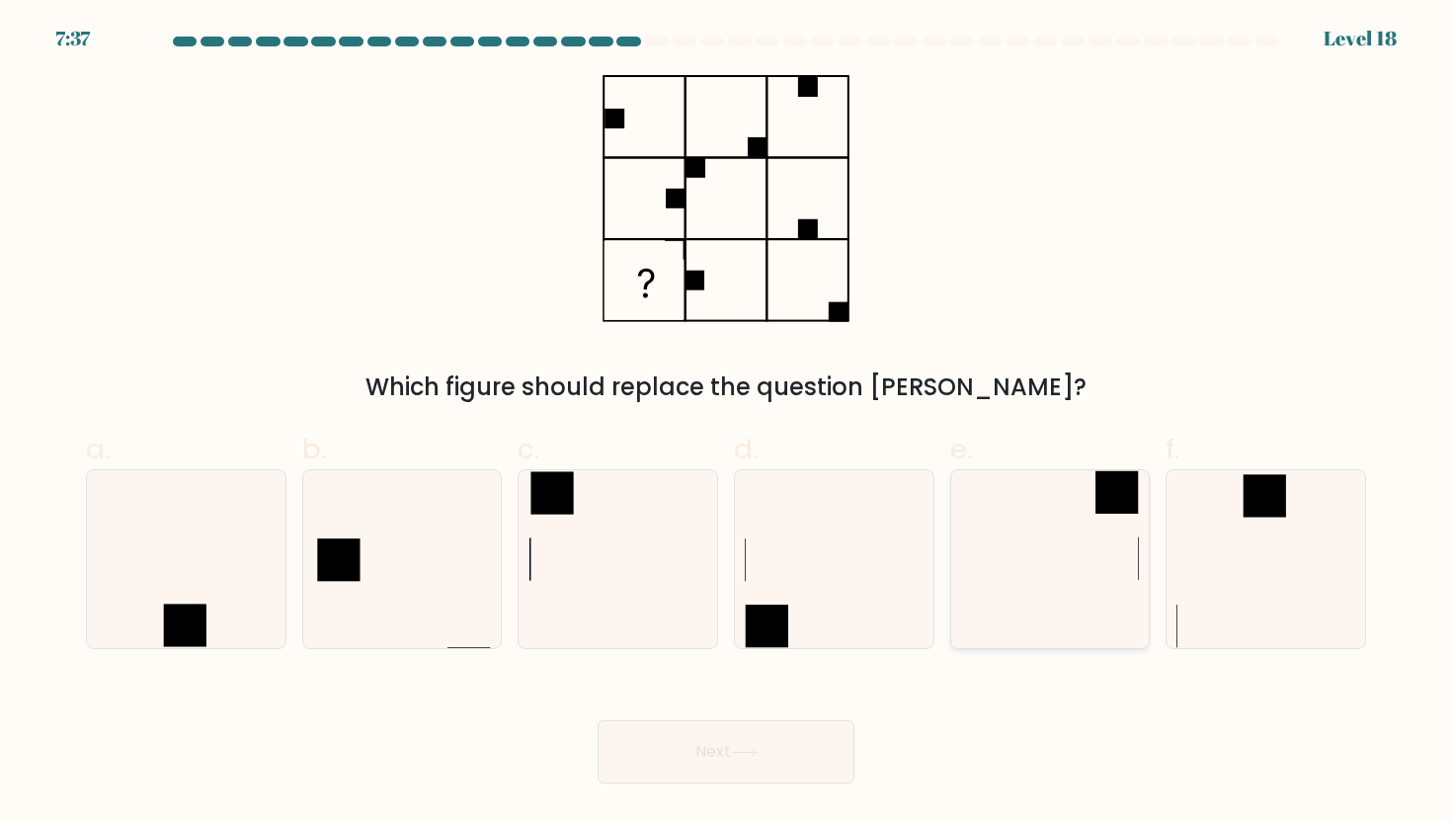
click at [1008, 531] on icon at bounding box center [1050, 559] width 178 height 178
click at [727, 424] on input "e." at bounding box center [726, 417] width 1 height 13
radio input "true"
click at [744, 767] on button "Next" at bounding box center [726, 751] width 257 height 63
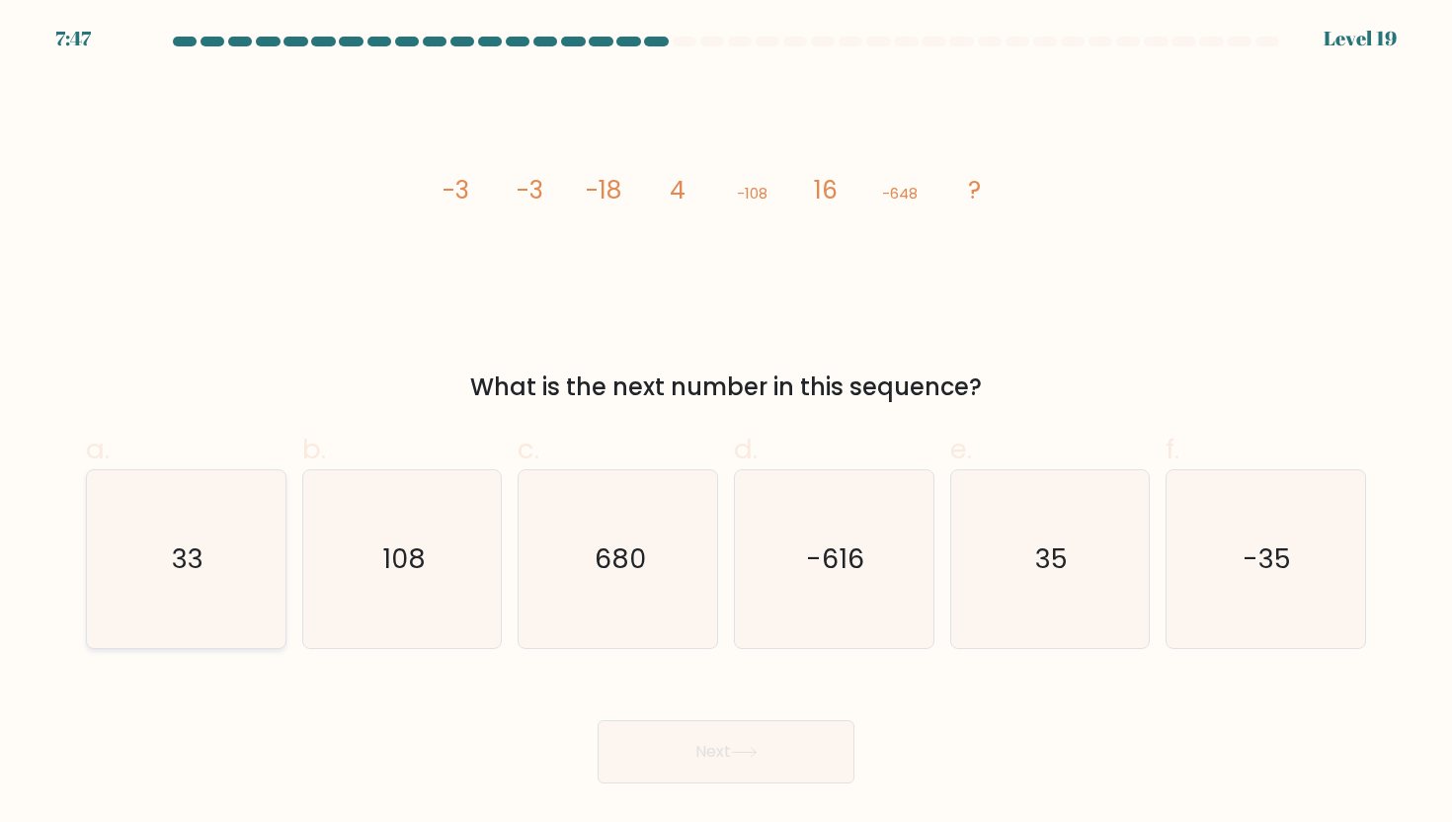
click at [180, 513] on icon "33" at bounding box center [186, 559] width 178 height 178
click at [726, 424] on input "a. 33" at bounding box center [726, 417] width 1 height 13
radio input "true"
click at [756, 762] on button "Next" at bounding box center [726, 751] width 257 height 63
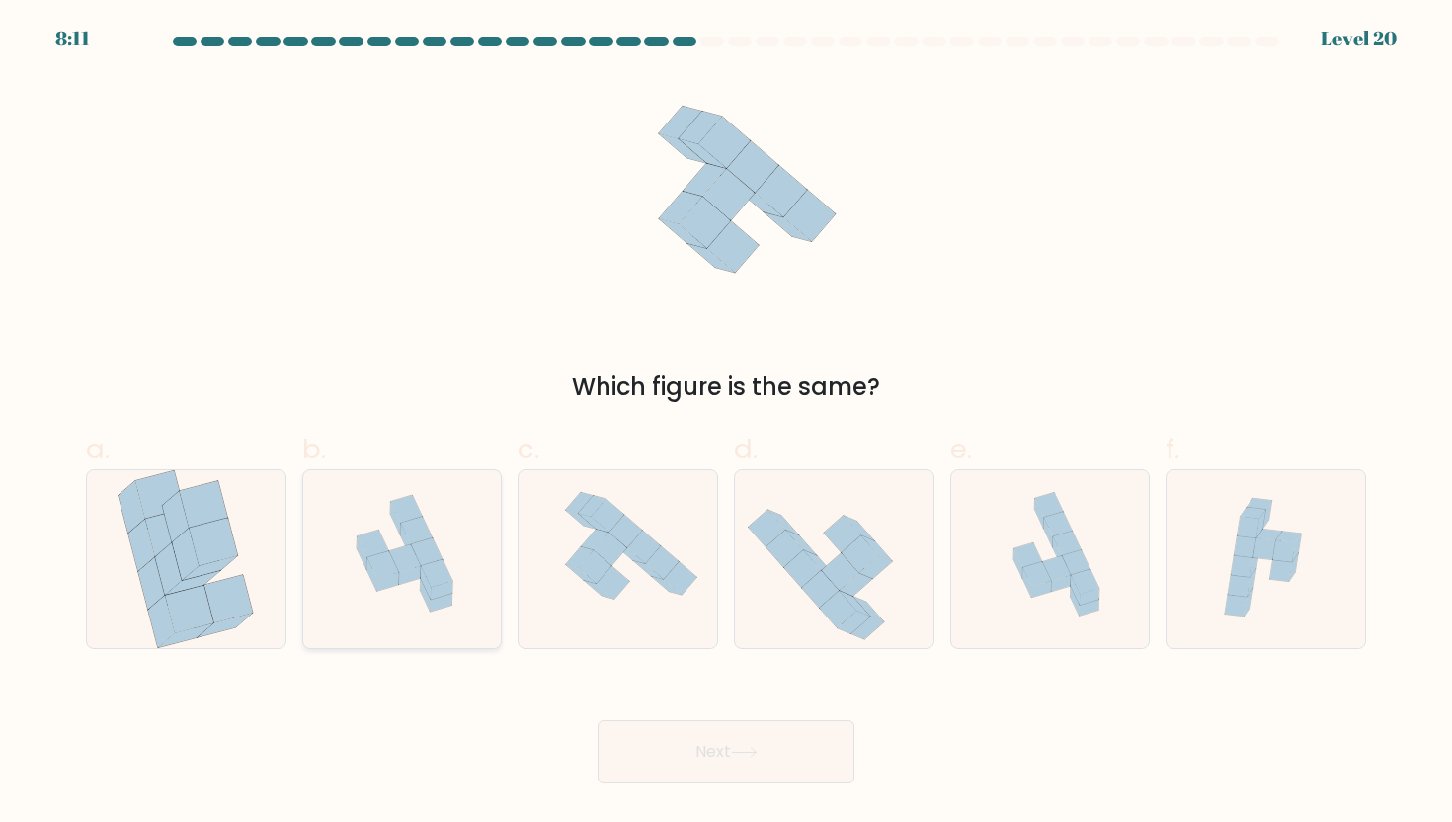
click at [394, 582] on icon at bounding box center [387, 582] width 22 height 19
click at [726, 424] on input "b." at bounding box center [726, 417] width 1 height 13
radio input "true"
click at [673, 739] on button "Next" at bounding box center [726, 751] width 257 height 63
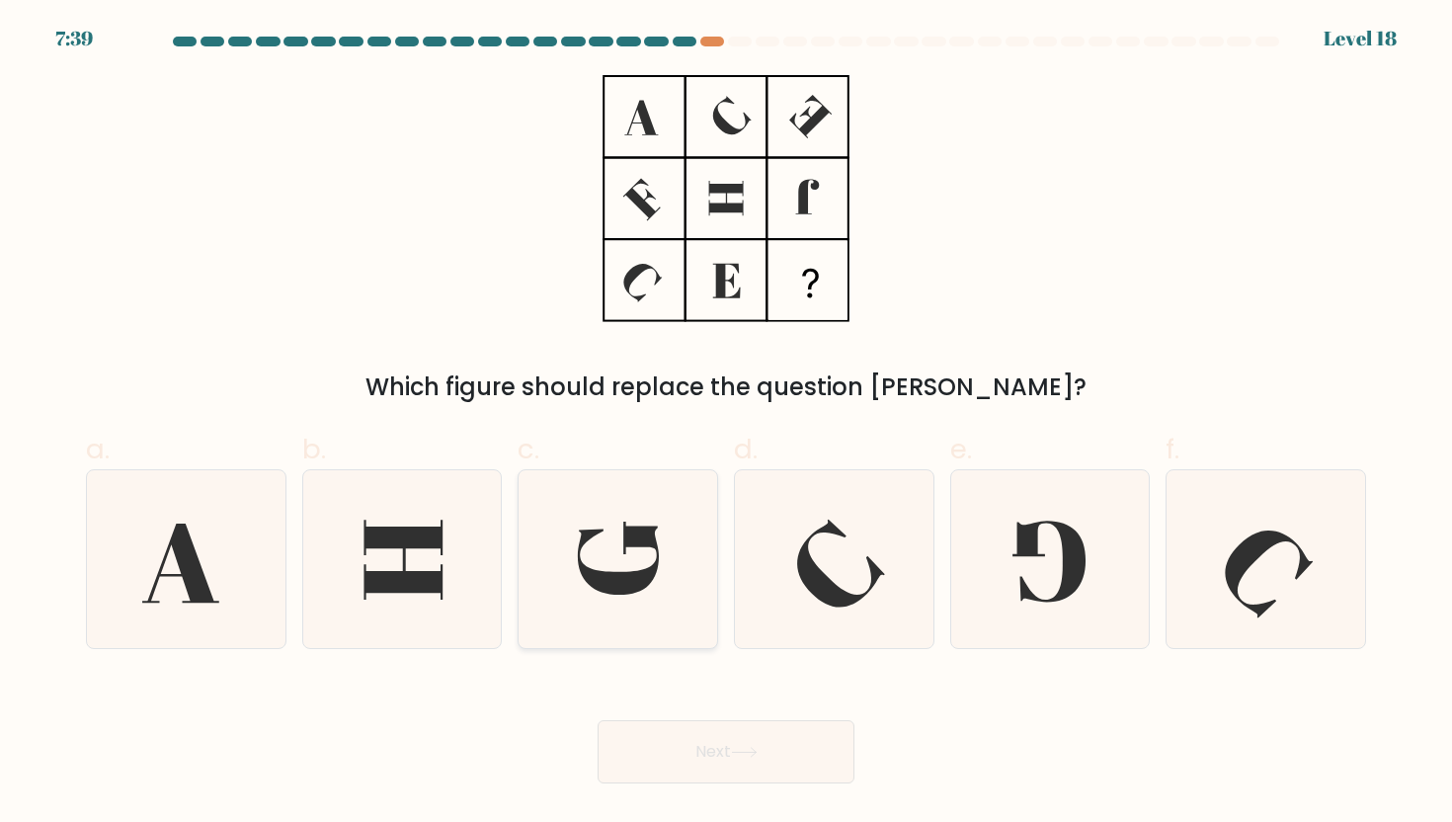
click at [657, 542] on icon at bounding box center [618, 559] width 178 height 178
click at [726, 424] on input "c." at bounding box center [726, 417] width 1 height 13
radio input "true"
click at [752, 767] on button "Next" at bounding box center [726, 751] width 257 height 63
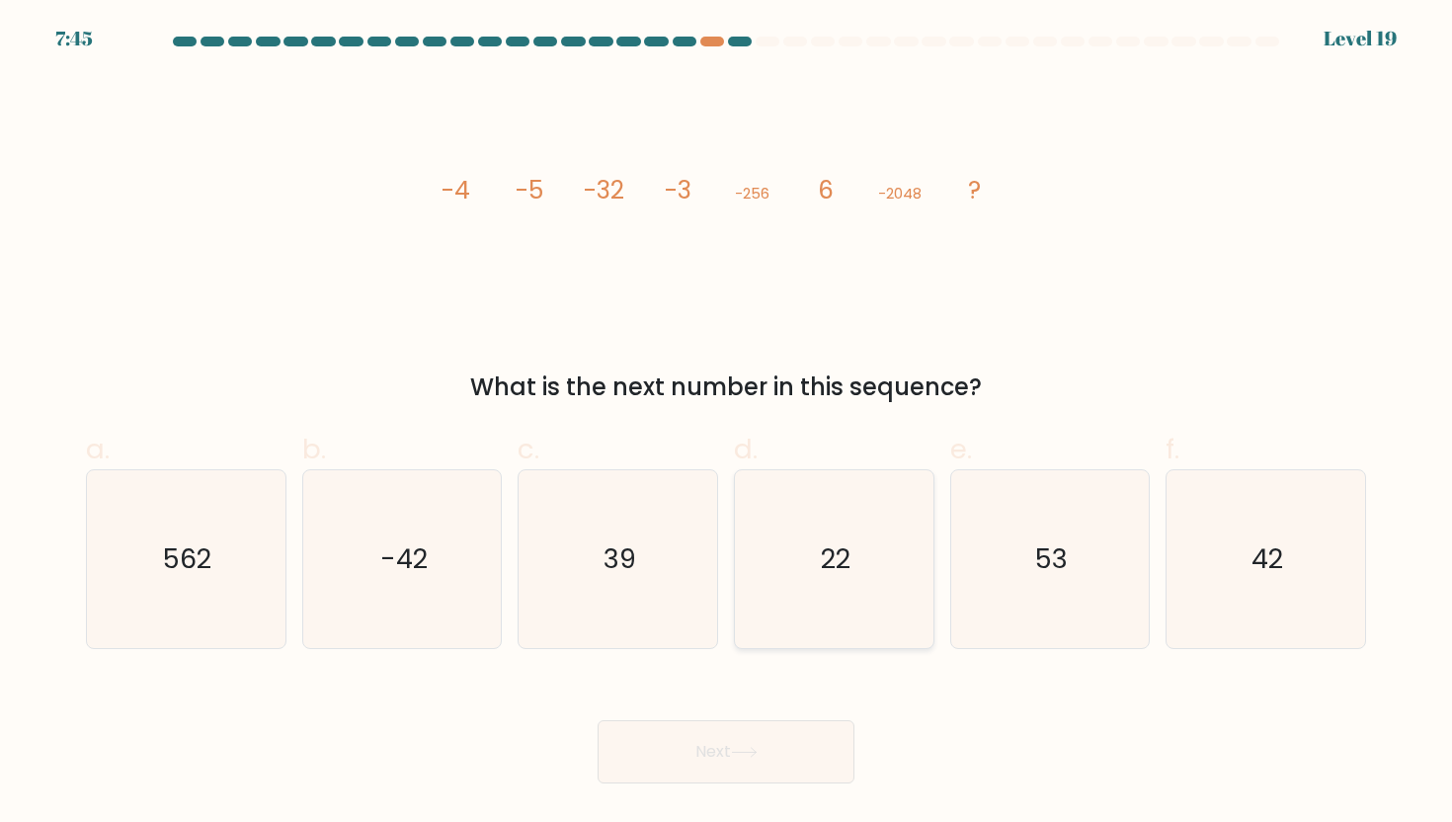
click at [847, 569] on text "22" at bounding box center [836, 558] width 30 height 37
click at [727, 424] on input "d. 22" at bounding box center [726, 417] width 1 height 13
radio input "true"
click at [775, 745] on button "Next" at bounding box center [726, 751] width 257 height 63
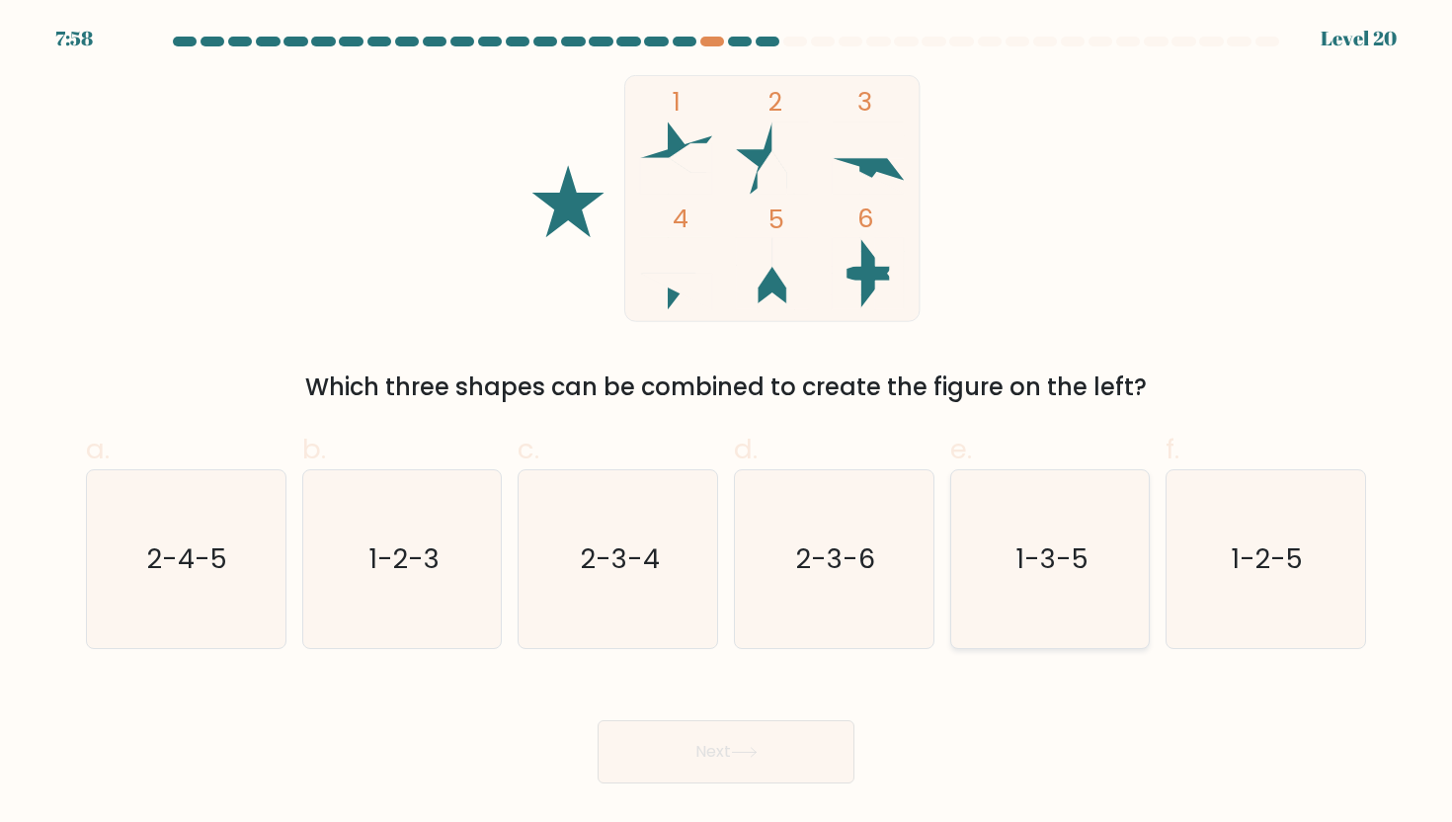
click at [1069, 507] on icon "1-3-5" at bounding box center [1050, 559] width 178 height 178
click at [727, 424] on input "e. 1-3-5" at bounding box center [726, 417] width 1 height 13
radio input "true"
click at [807, 765] on button "Next" at bounding box center [726, 751] width 257 height 63
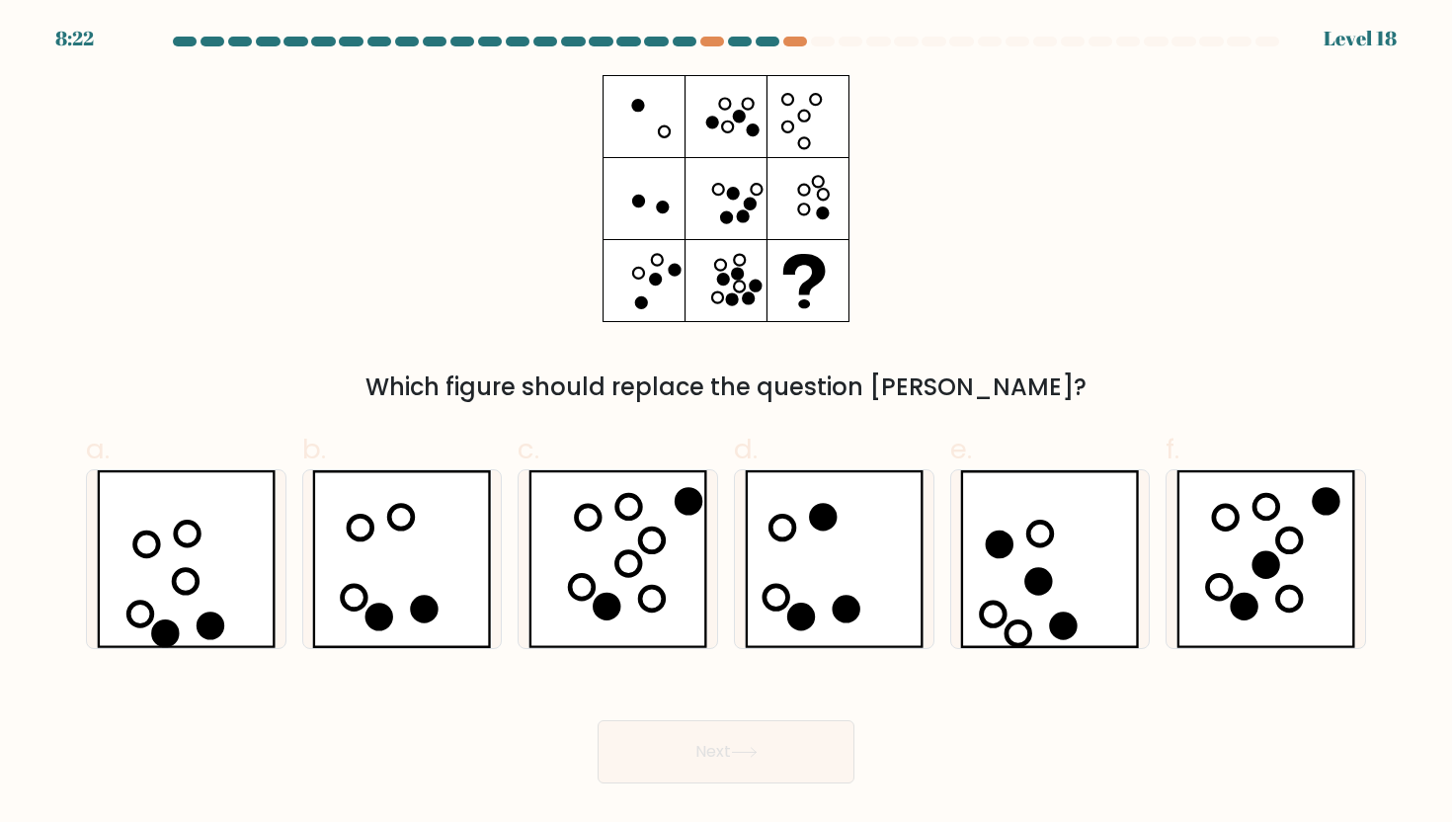
click at [478, 263] on div "Which figure should replace the question mark?" at bounding box center [726, 240] width 1304 height 330
click at [440, 539] on icon at bounding box center [401, 559] width 179 height 178
click at [726, 424] on input "b." at bounding box center [726, 417] width 1 height 13
radio input "true"
click at [693, 753] on button "Next" at bounding box center [726, 751] width 257 height 63
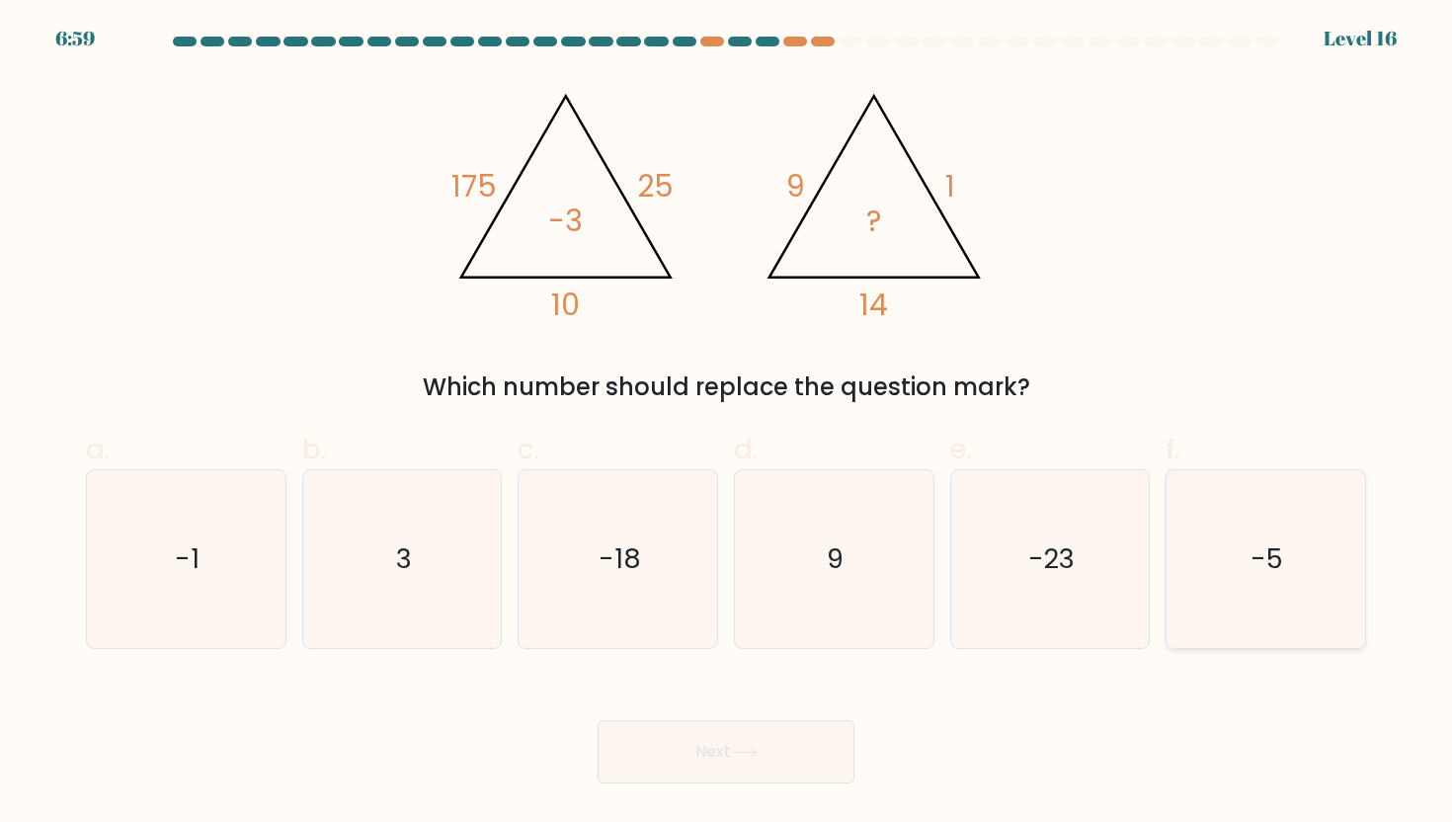
click at [1270, 564] on text "-5" at bounding box center [1268, 558] width 33 height 37
click at [727, 424] on input "f. -5" at bounding box center [726, 417] width 1 height 13
radio input "true"
click at [784, 754] on button "Next" at bounding box center [726, 751] width 257 height 63
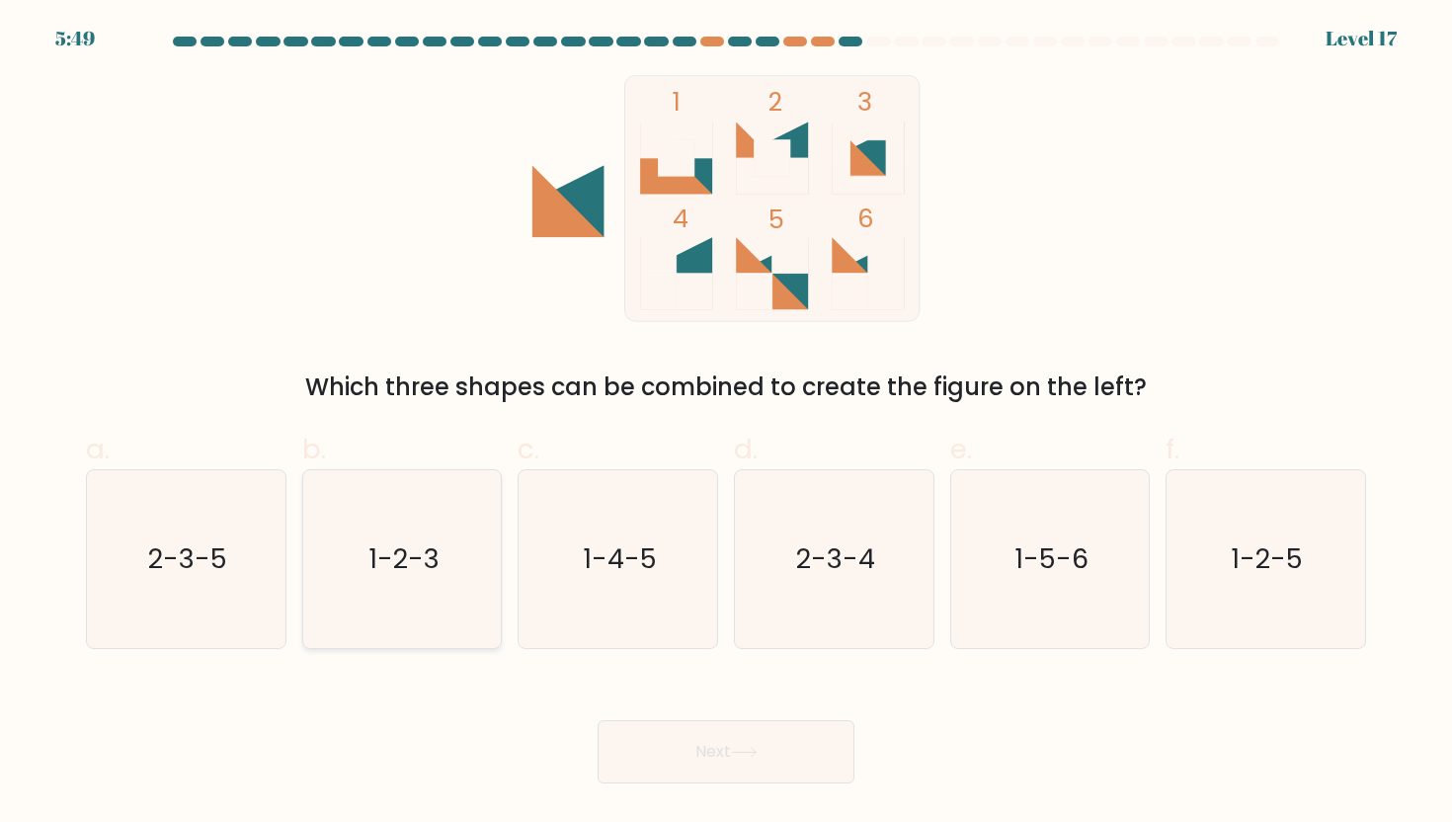
click at [424, 595] on icon "1-2-3" at bounding box center [402, 559] width 178 height 178
click at [726, 424] on input "b. 1-2-3" at bounding box center [726, 417] width 1 height 13
radio input "true"
click at [769, 742] on button "Next" at bounding box center [726, 751] width 257 height 63
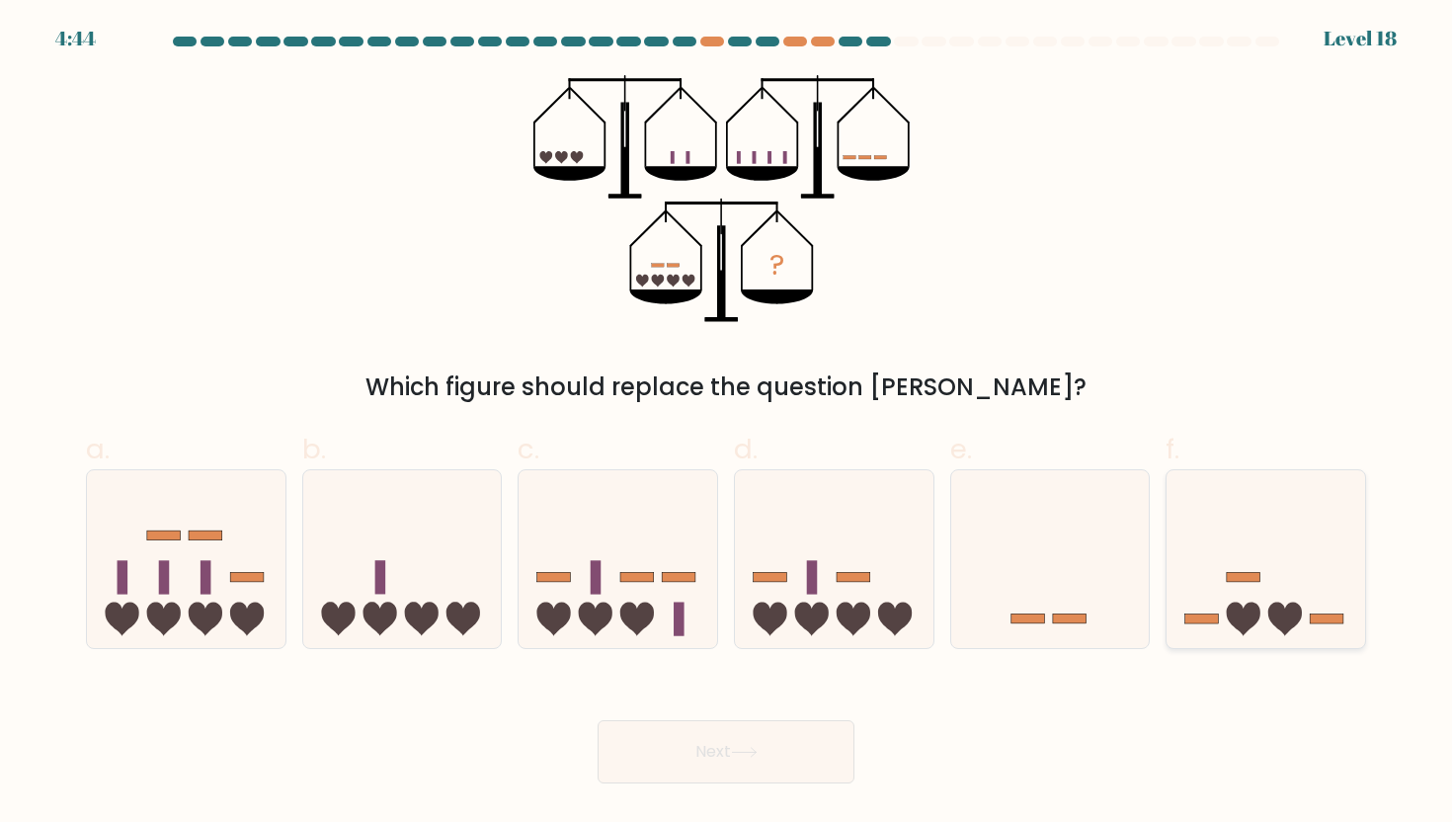
click at [1261, 576] on icon at bounding box center [1266, 559] width 199 height 164
click at [727, 424] on input "f." at bounding box center [726, 417] width 1 height 13
radio input "true"
click at [764, 744] on button "Next" at bounding box center [726, 751] width 257 height 63
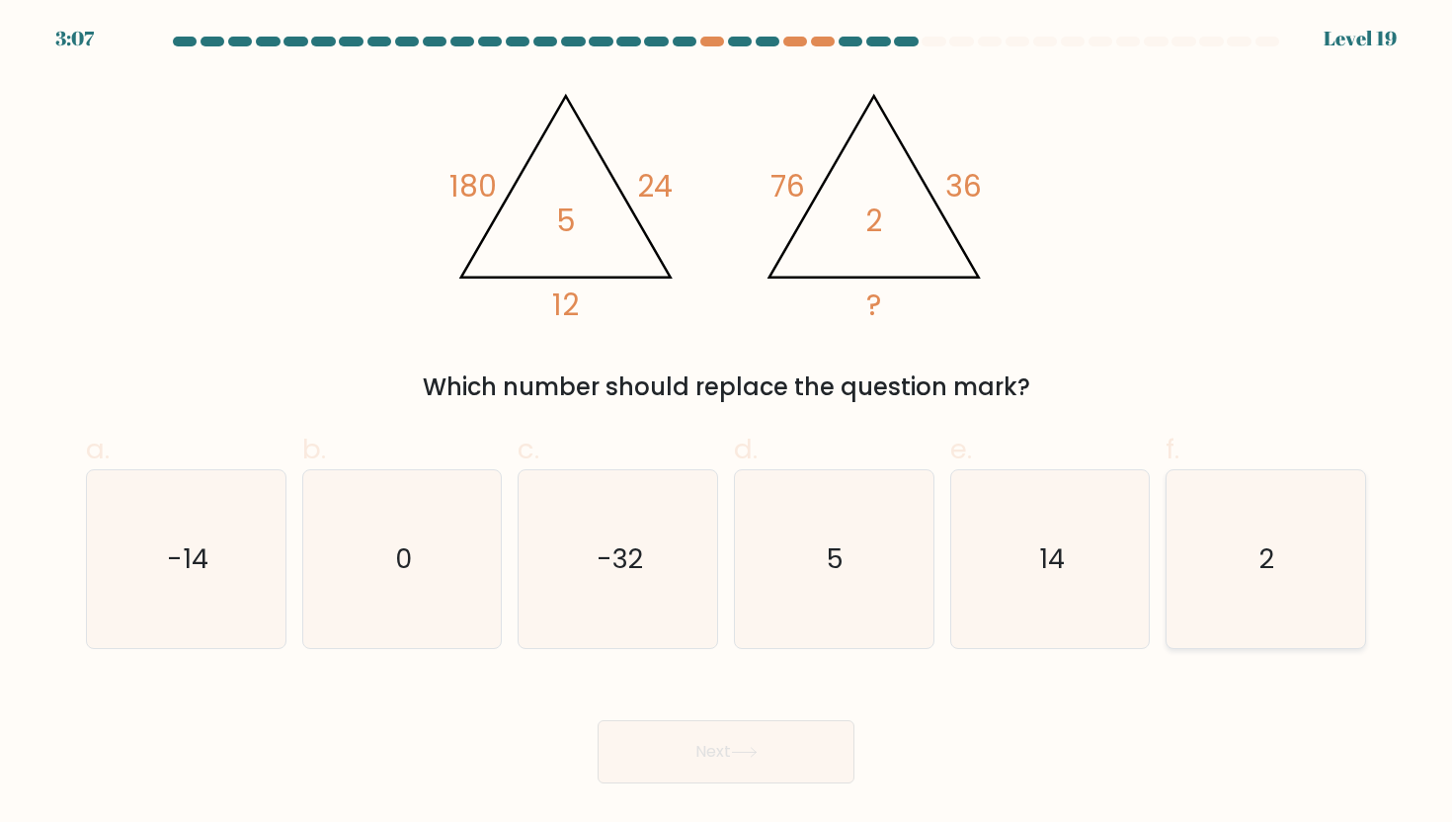
click at [1233, 576] on icon "2" at bounding box center [1265, 559] width 178 height 178
click at [727, 424] on input "f. 2" at bounding box center [726, 417] width 1 height 13
radio input "true"
click at [679, 754] on button "Next" at bounding box center [726, 751] width 257 height 63
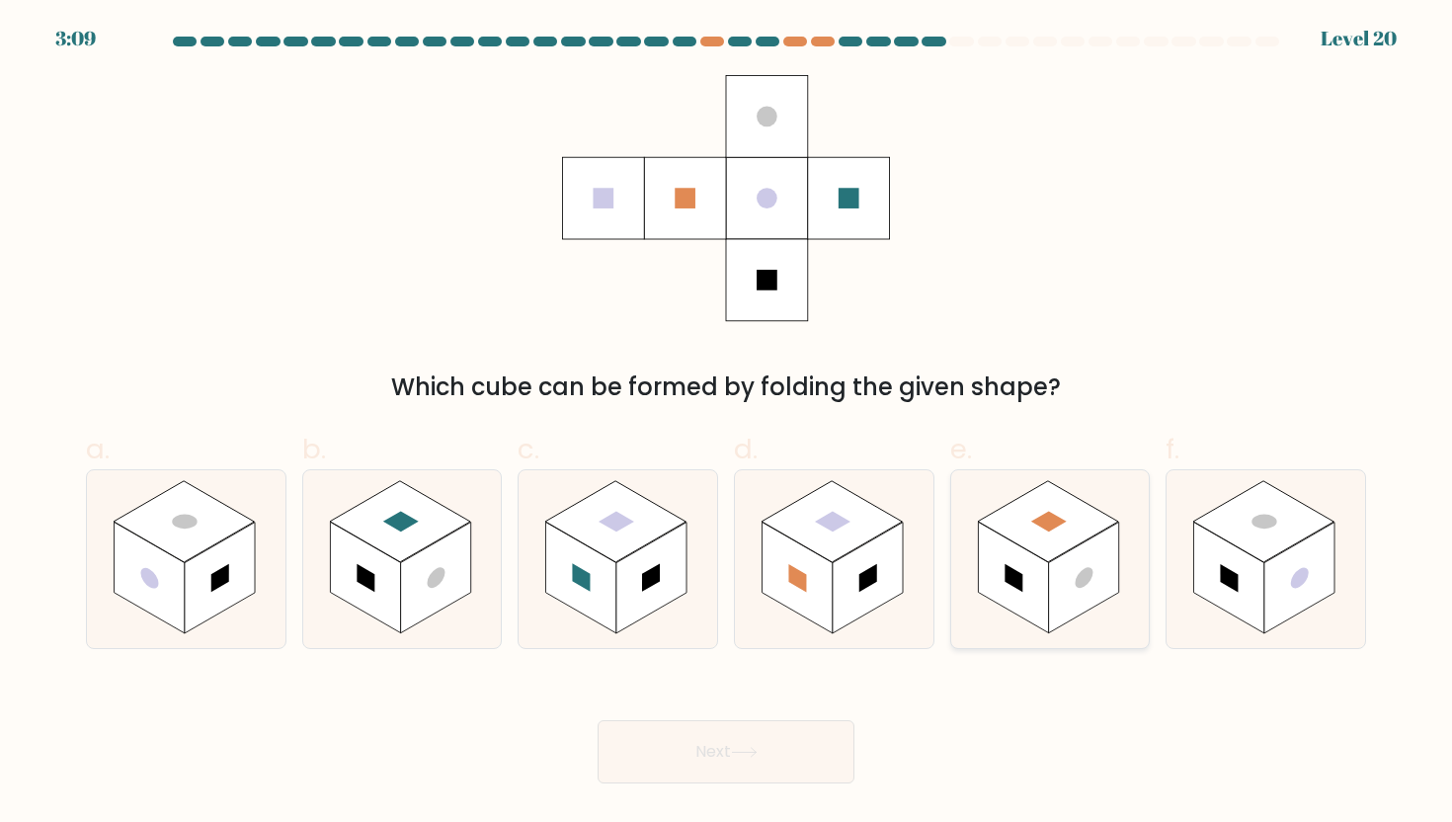
click at [1028, 623] on icon at bounding box center [1050, 559] width 199 height 178
click at [727, 424] on input "e." at bounding box center [726, 417] width 1 height 13
radio input "true"
click at [731, 765] on button "Next" at bounding box center [726, 751] width 257 height 63
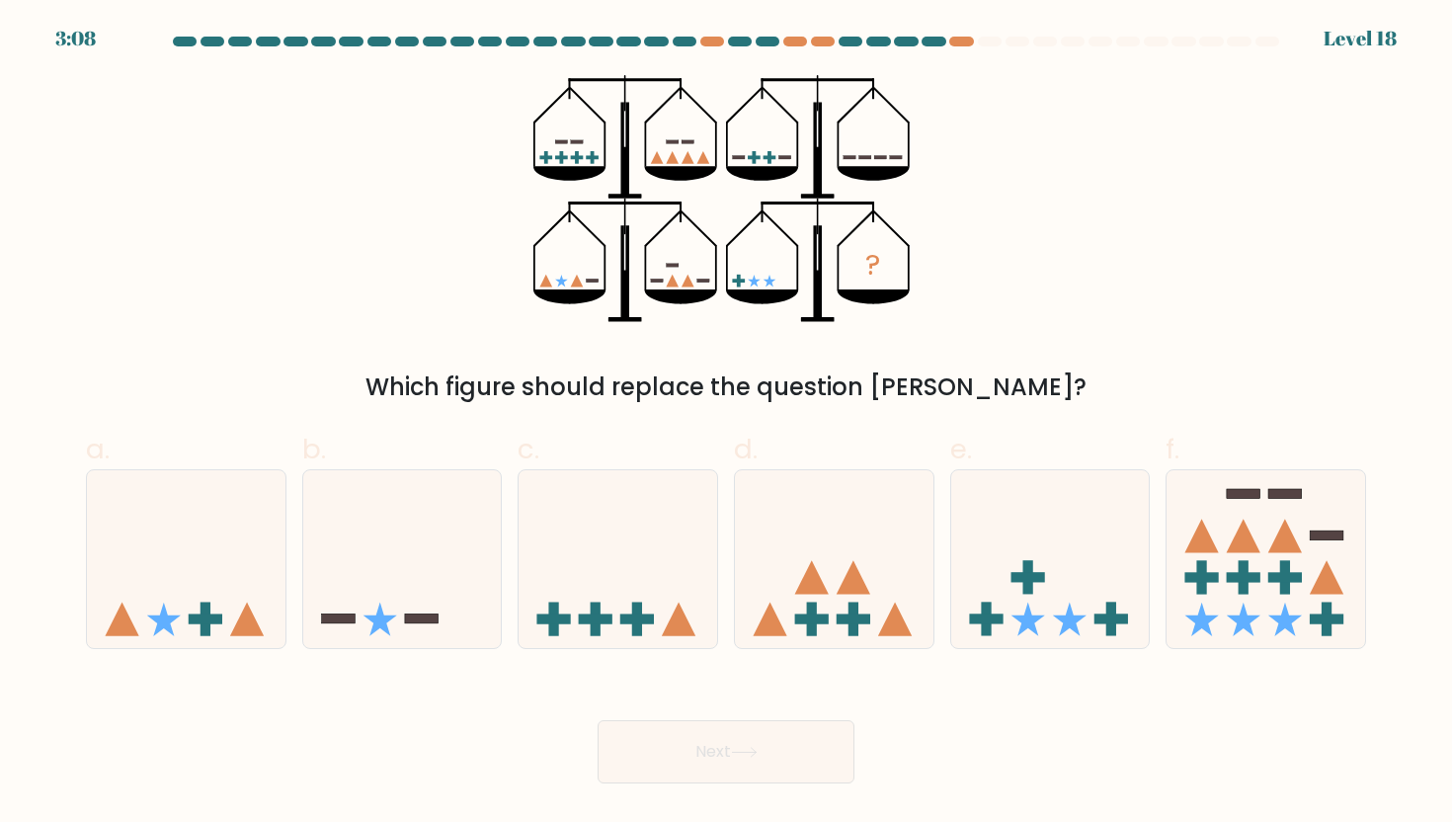
click at [300, 299] on div "? Which figure should replace the question mark?" at bounding box center [726, 240] width 1304 height 330
click at [222, 621] on icon at bounding box center [186, 559] width 199 height 164
click at [726, 424] on input "a." at bounding box center [726, 417] width 1 height 13
radio input "true"
click at [650, 747] on button "Next" at bounding box center [726, 751] width 257 height 63
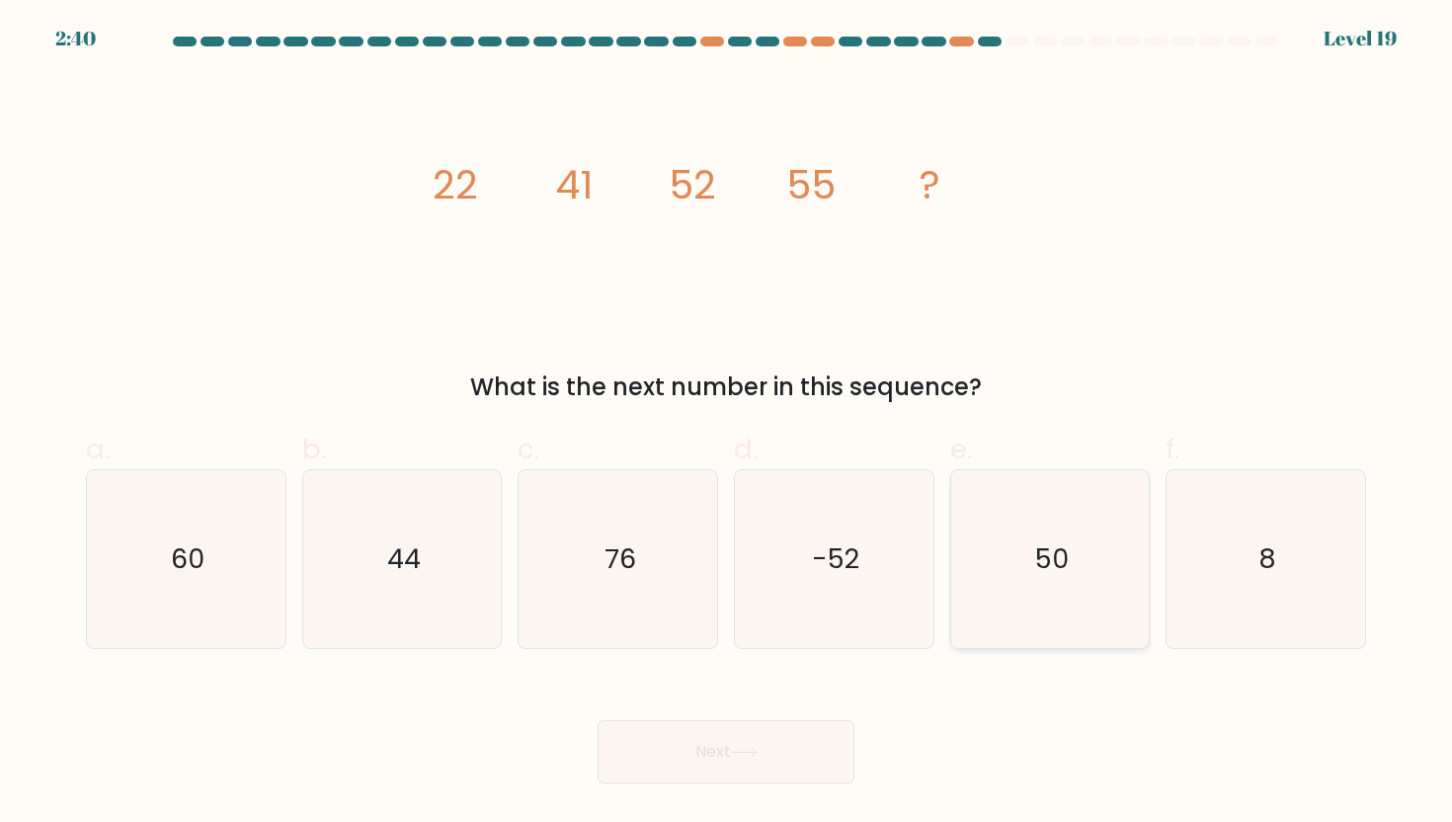
click at [1036, 574] on text "50" at bounding box center [1052, 558] width 34 height 37
click at [727, 424] on input "e. 50" at bounding box center [726, 417] width 1 height 13
radio input "true"
click at [777, 747] on button "Next" at bounding box center [726, 751] width 257 height 63
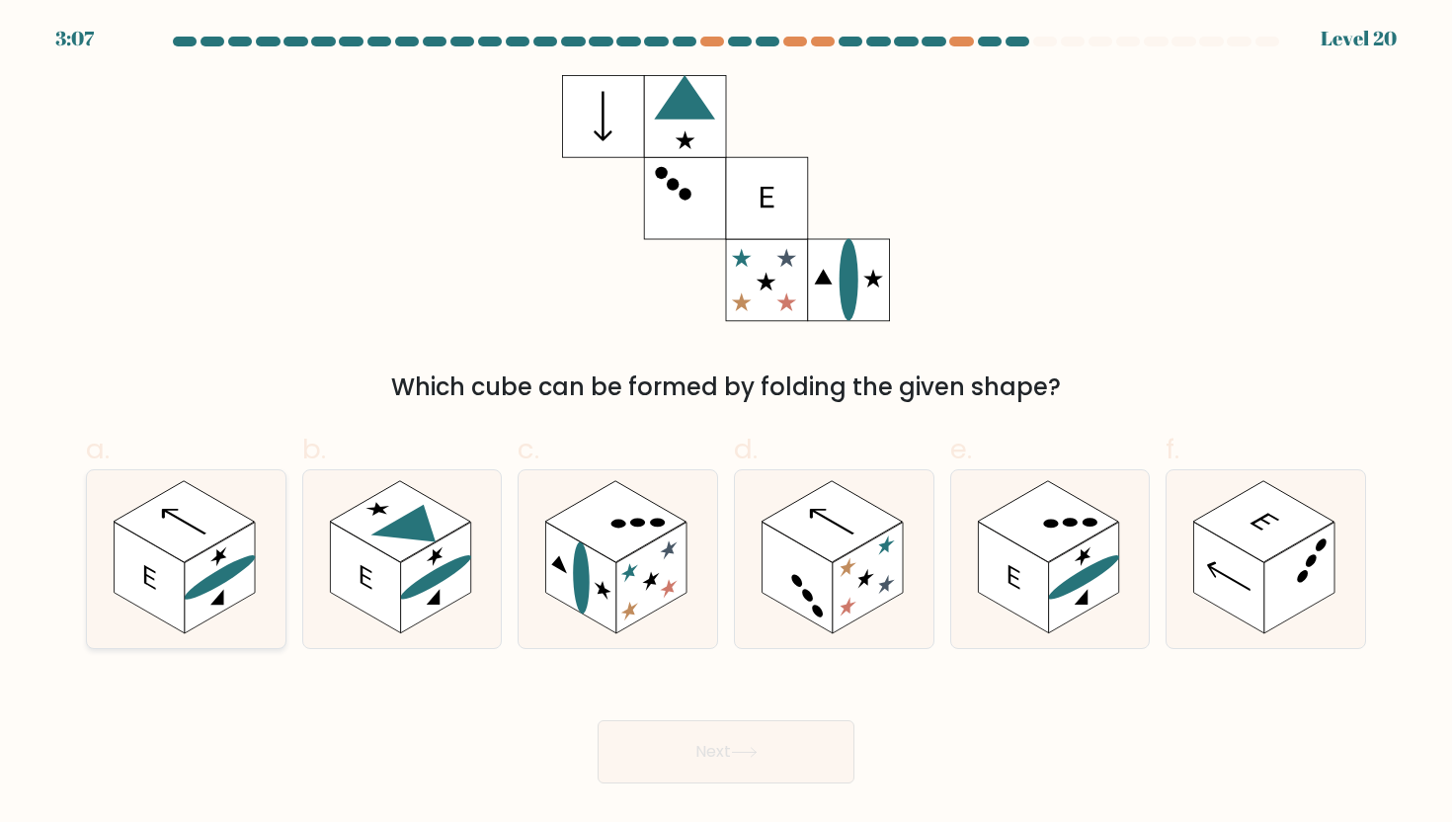
click at [228, 515] on rect at bounding box center [184, 521] width 140 height 81
click at [726, 424] on input "a." at bounding box center [726, 417] width 1 height 13
radio input "true"
click at [852, 619] on rect at bounding box center [868, 579] width 70 height 112
click at [727, 424] on input "d." at bounding box center [726, 417] width 1 height 13
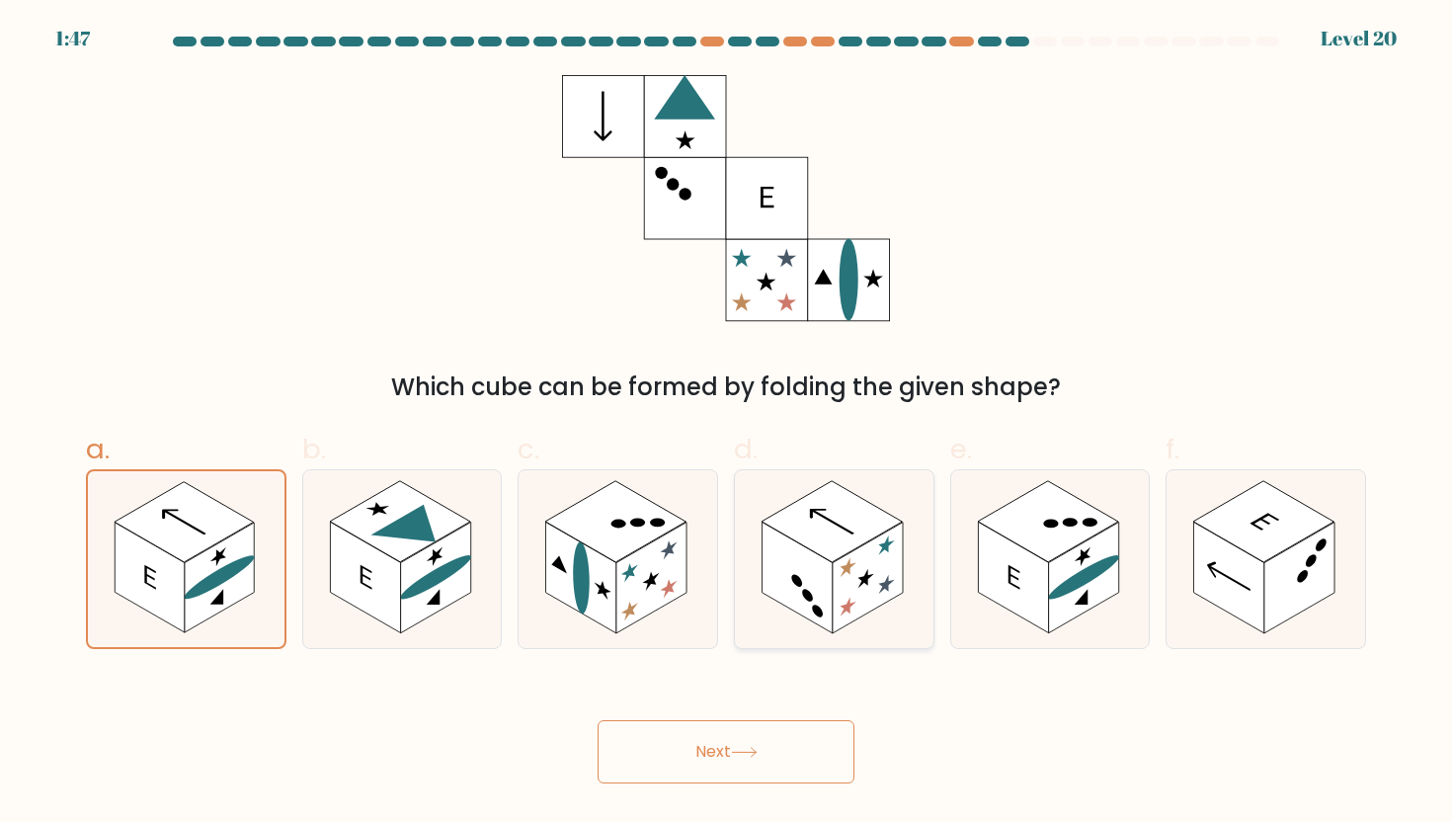
radio input "true"
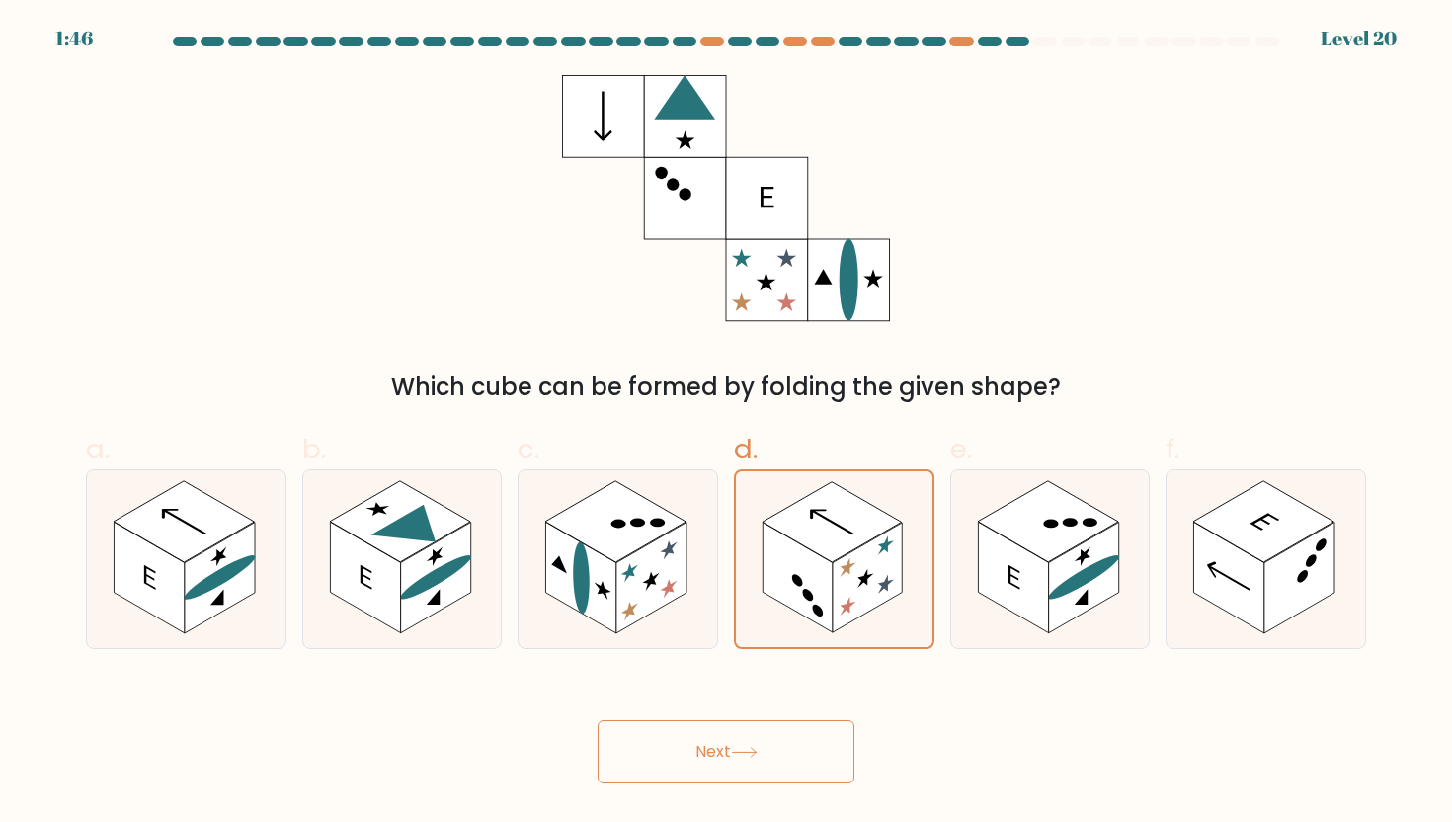
click at [800, 760] on button "Next" at bounding box center [726, 751] width 257 height 63
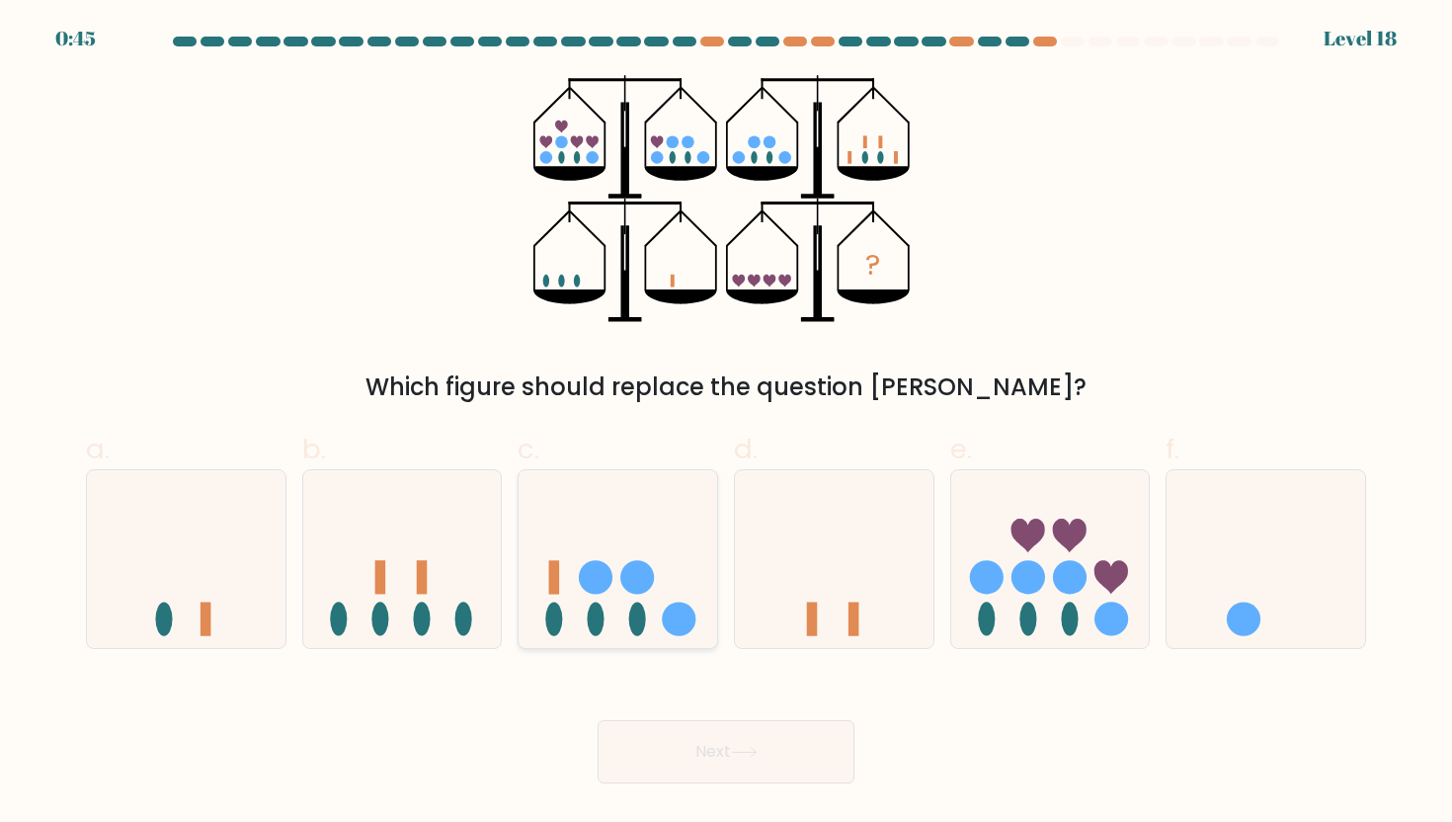
click at [619, 594] on icon at bounding box center [618, 559] width 199 height 164
click at [726, 424] on input "c." at bounding box center [726, 417] width 1 height 13
radio input "true"
click at [724, 790] on body "0:45 Level 18" at bounding box center [726, 411] width 1452 height 822
click at [718, 767] on button "Next" at bounding box center [726, 751] width 257 height 63
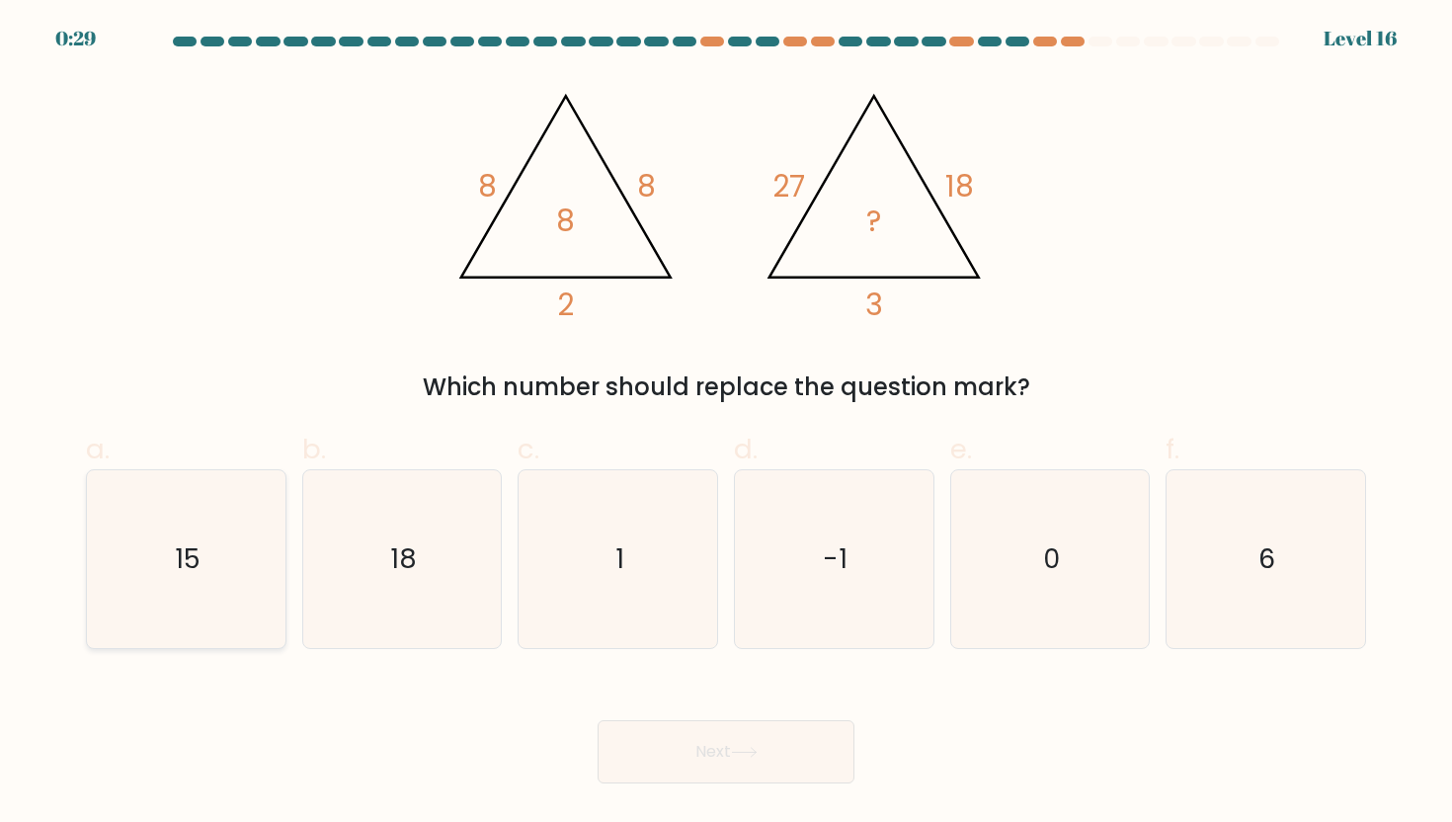
click at [261, 572] on icon "15" at bounding box center [186, 559] width 178 height 178
click at [726, 424] on input "a. 15" at bounding box center [726, 417] width 1 height 13
radio input "true"
click at [722, 760] on button "Next" at bounding box center [726, 751] width 257 height 63
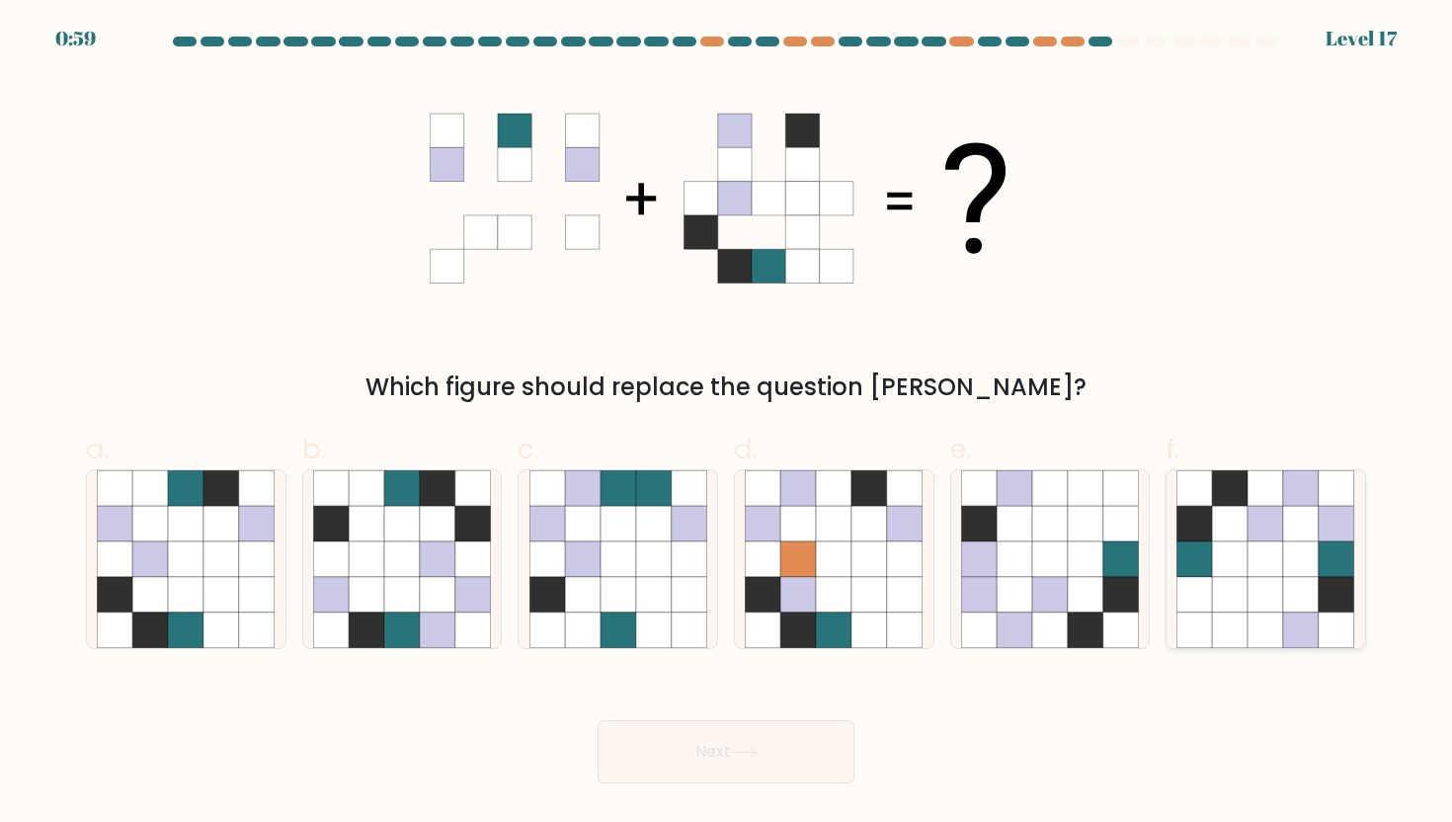
click at [1246, 598] on icon at bounding box center [1231, 595] width 36 height 36
click at [727, 424] on input "f." at bounding box center [726, 417] width 1 height 13
radio input "true"
click at [820, 745] on button "Next" at bounding box center [726, 751] width 257 height 63
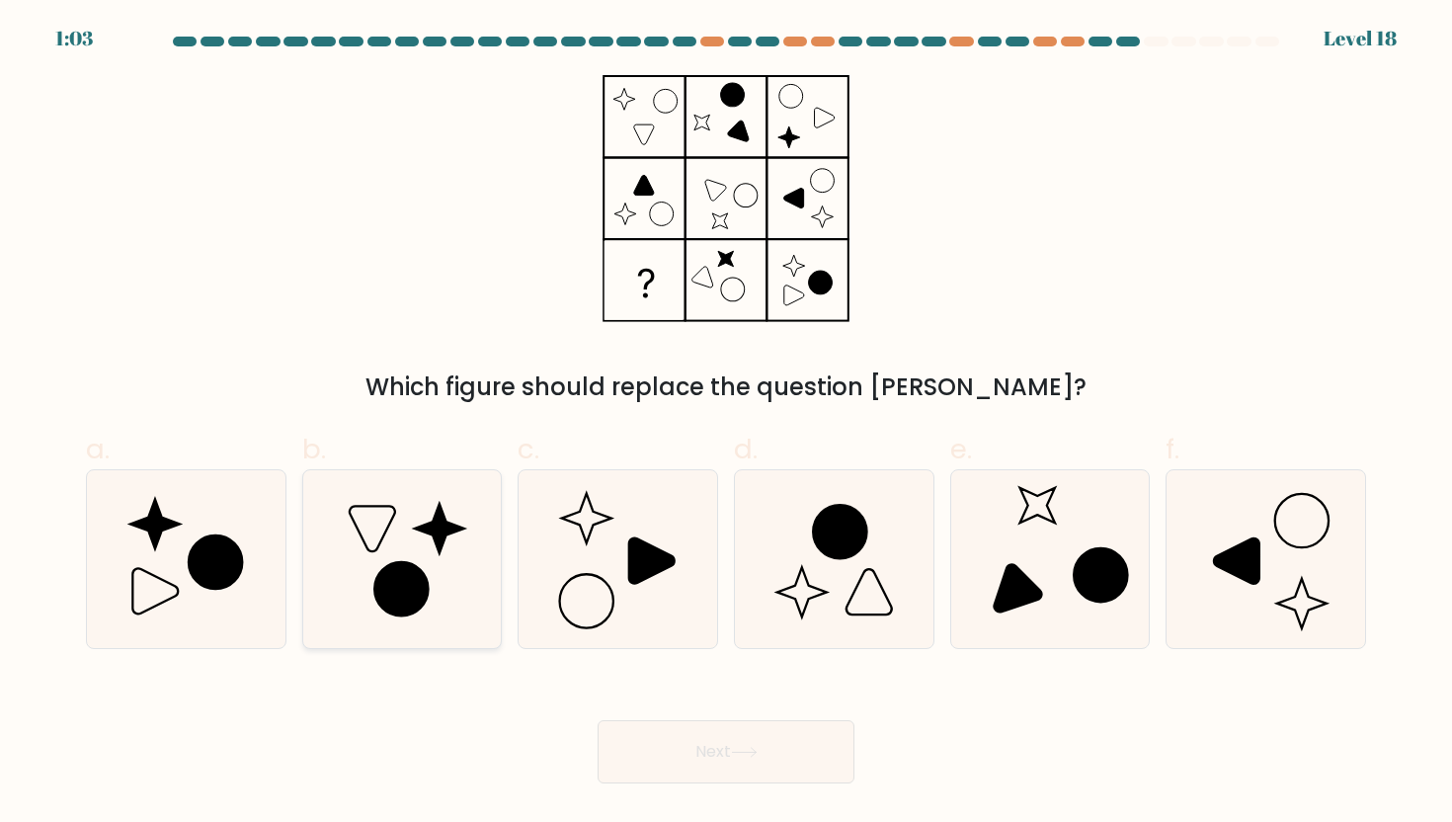
click at [413, 512] on icon at bounding box center [402, 559] width 178 height 178
click at [726, 424] on input "b." at bounding box center [726, 417] width 1 height 13
radio input "true"
click at [707, 754] on button "Next" at bounding box center [726, 751] width 257 height 63
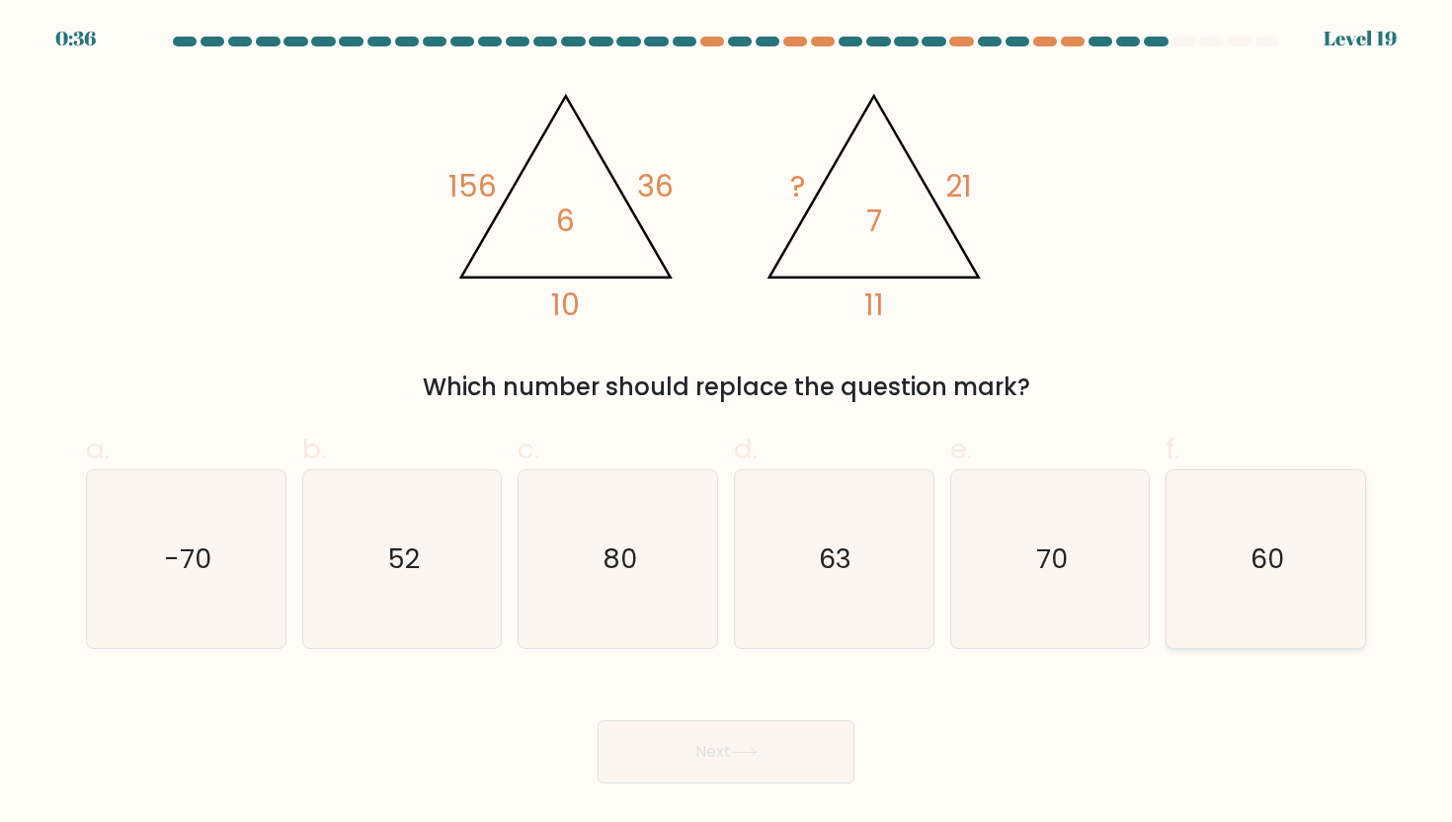
click at [1297, 526] on icon "60" at bounding box center [1265, 559] width 178 height 178
click at [727, 424] on input "f. 60" at bounding box center [726, 417] width 1 height 13
radio input "true"
click at [798, 744] on button "Next" at bounding box center [726, 751] width 257 height 63
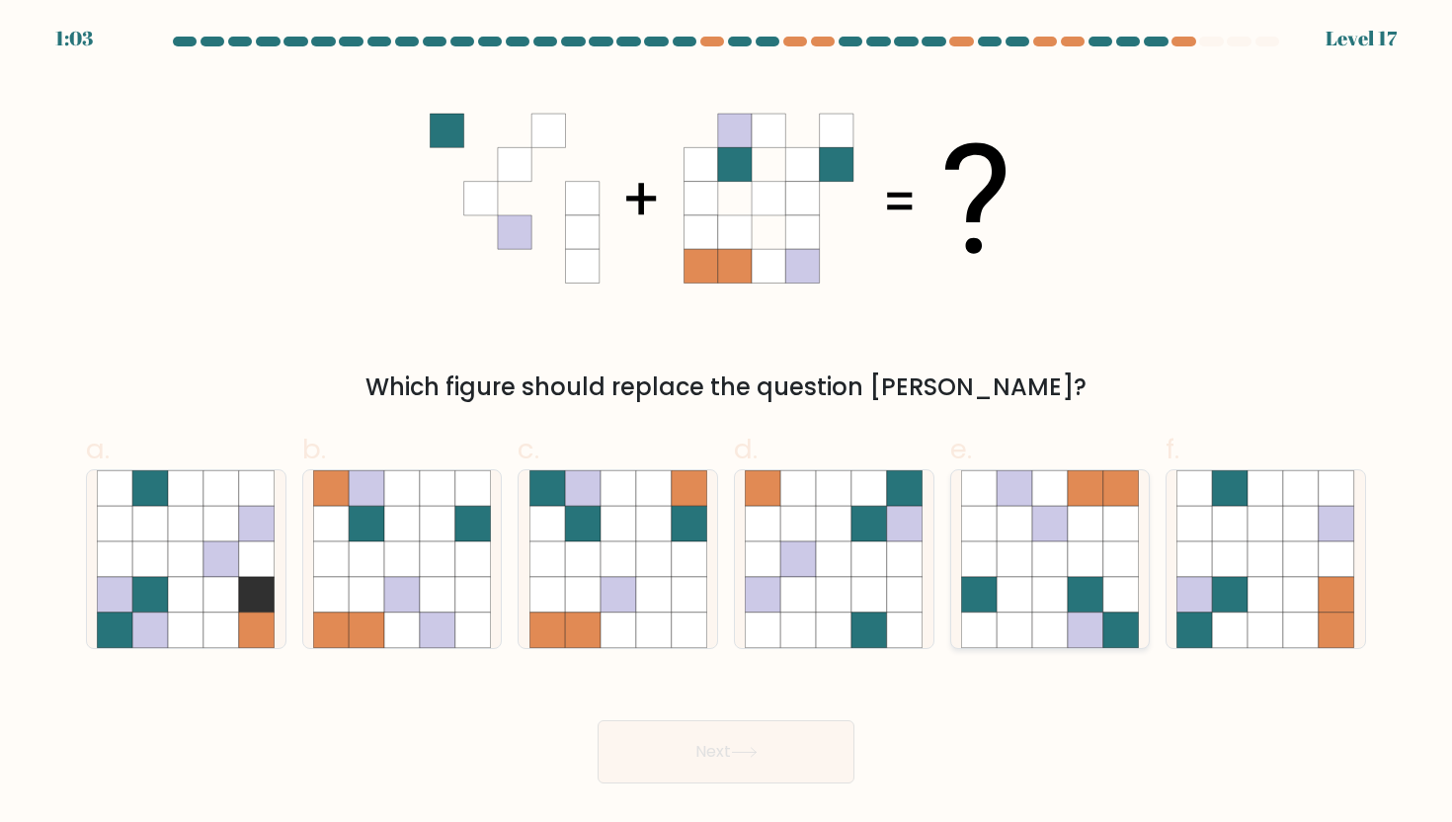
click at [1089, 550] on icon at bounding box center [1086, 559] width 36 height 36
click at [727, 424] on input "e." at bounding box center [726, 417] width 1 height 13
radio input "true"
click at [755, 753] on icon at bounding box center [744, 752] width 27 height 11
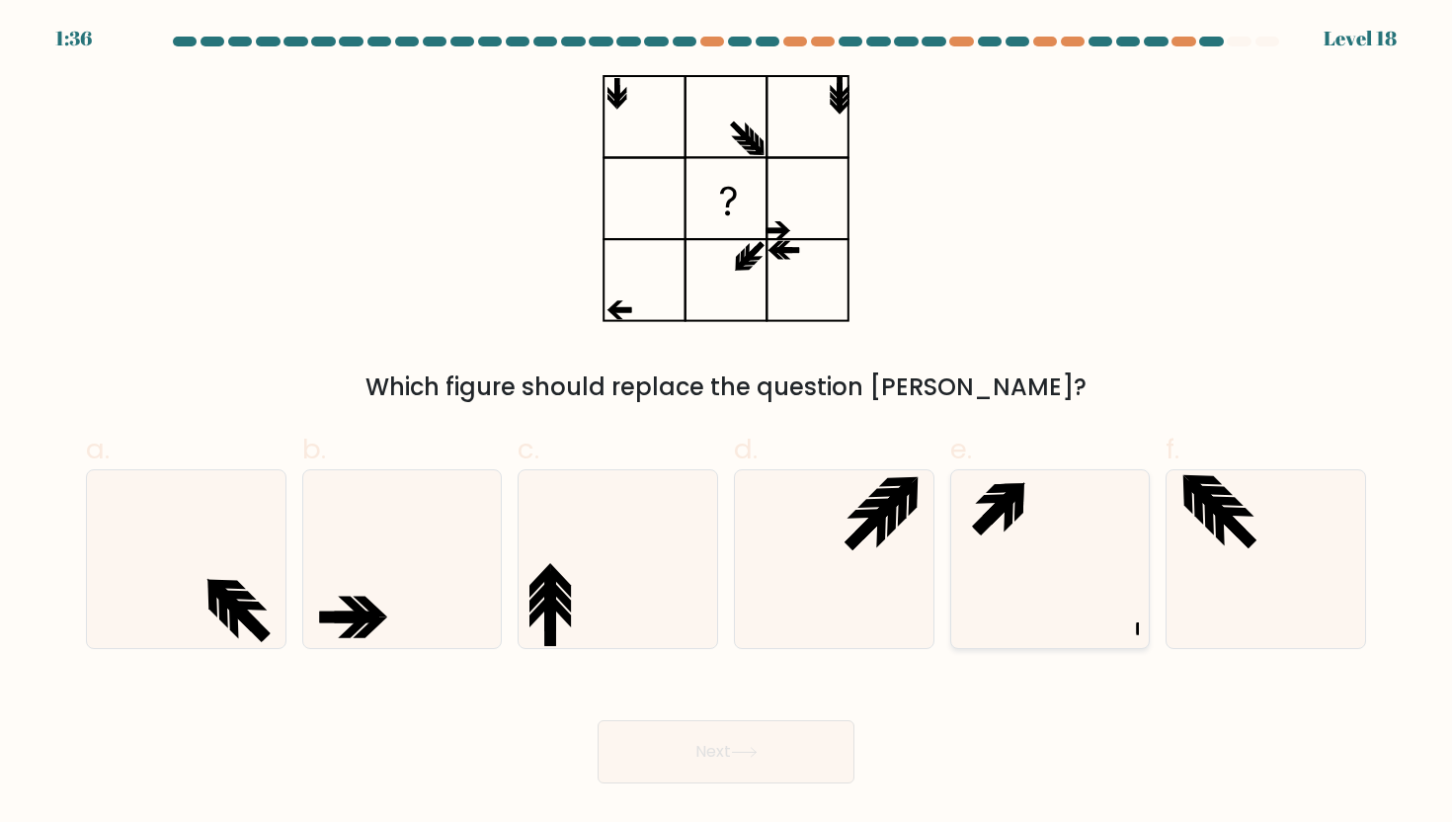
click at [1009, 511] on icon at bounding box center [1009, 513] width 10 height 40
click at [727, 424] on input "e." at bounding box center [726, 417] width 1 height 13
radio input "true"
click at [743, 763] on button "Next" at bounding box center [726, 751] width 257 height 63
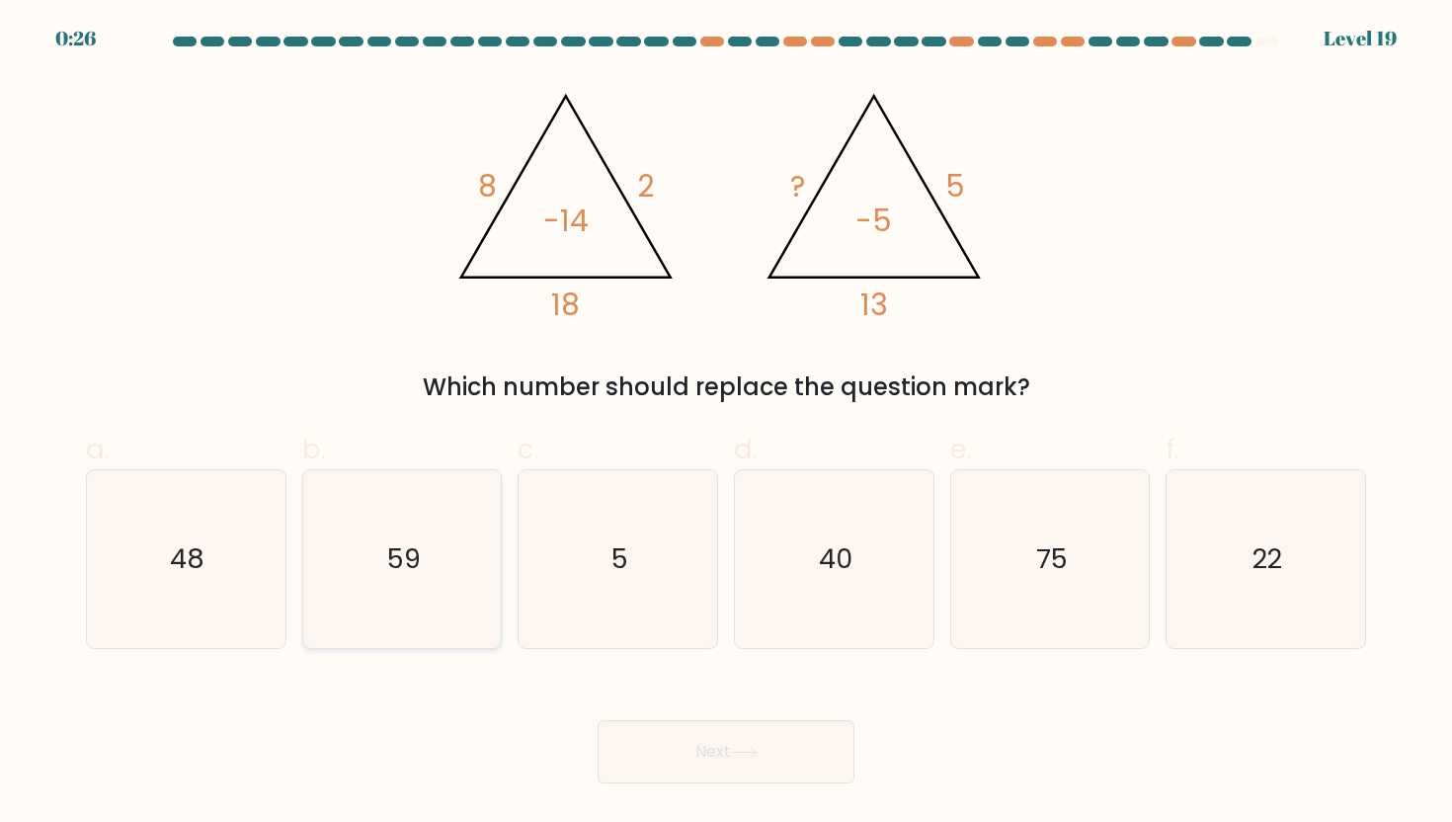
click at [440, 541] on icon "59" at bounding box center [402, 559] width 178 height 178
click at [726, 424] on input "b. 59" at bounding box center [726, 417] width 1 height 13
radio input "true"
click at [699, 723] on button "Next" at bounding box center [726, 751] width 257 height 63
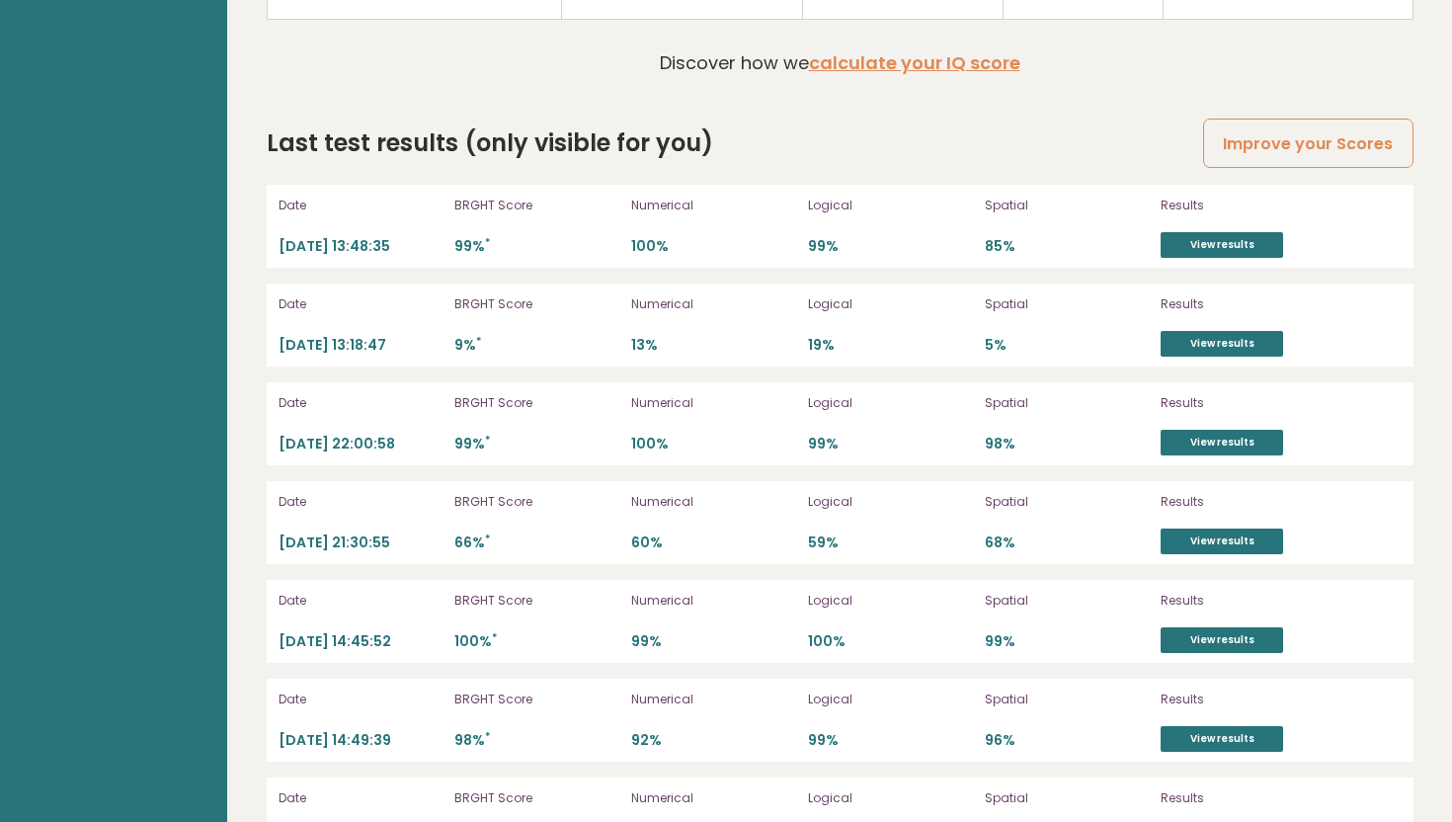
scroll to position [5440, 0]
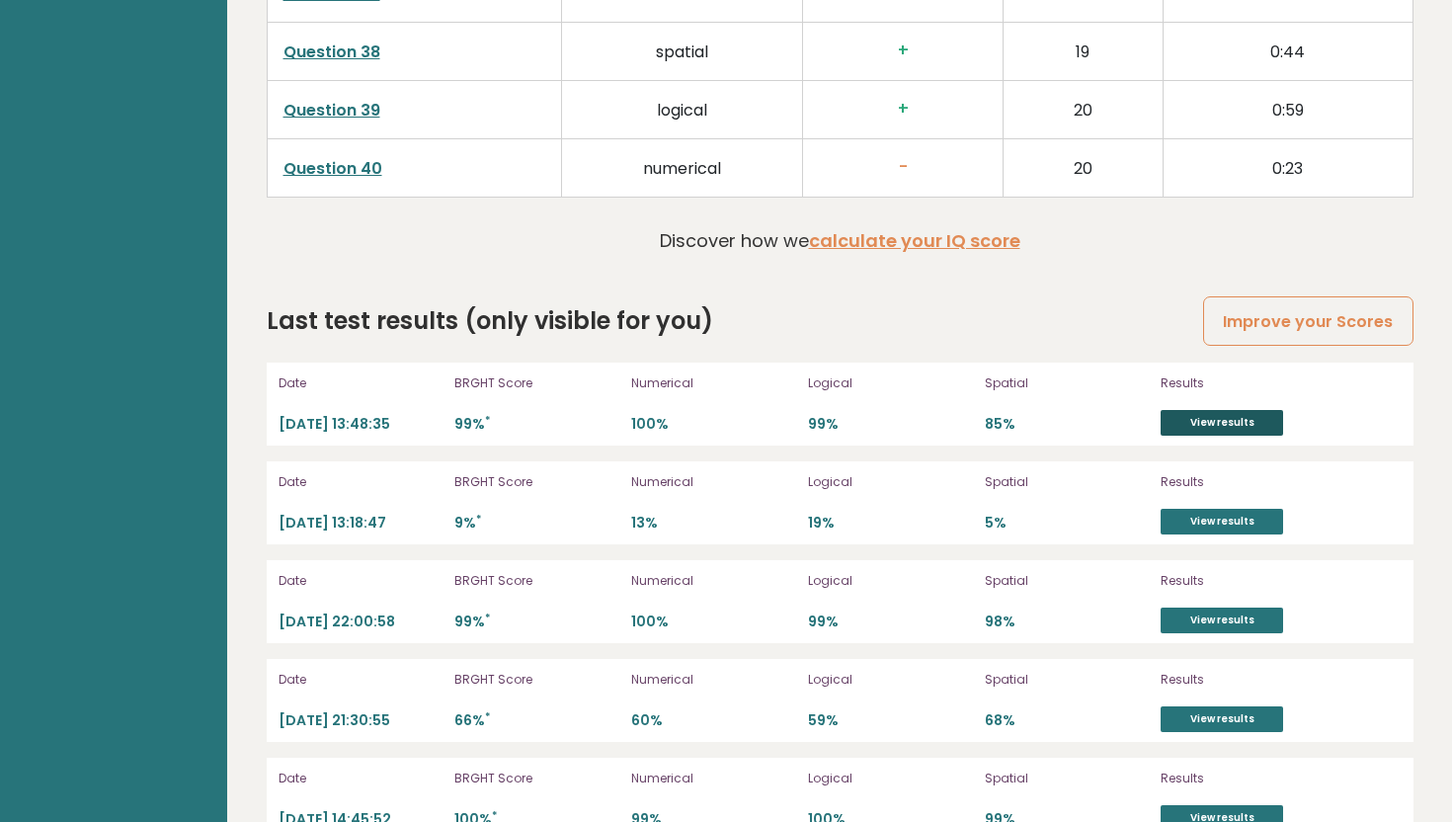
click at [1221, 410] on link "View results" at bounding box center [1222, 423] width 122 height 26
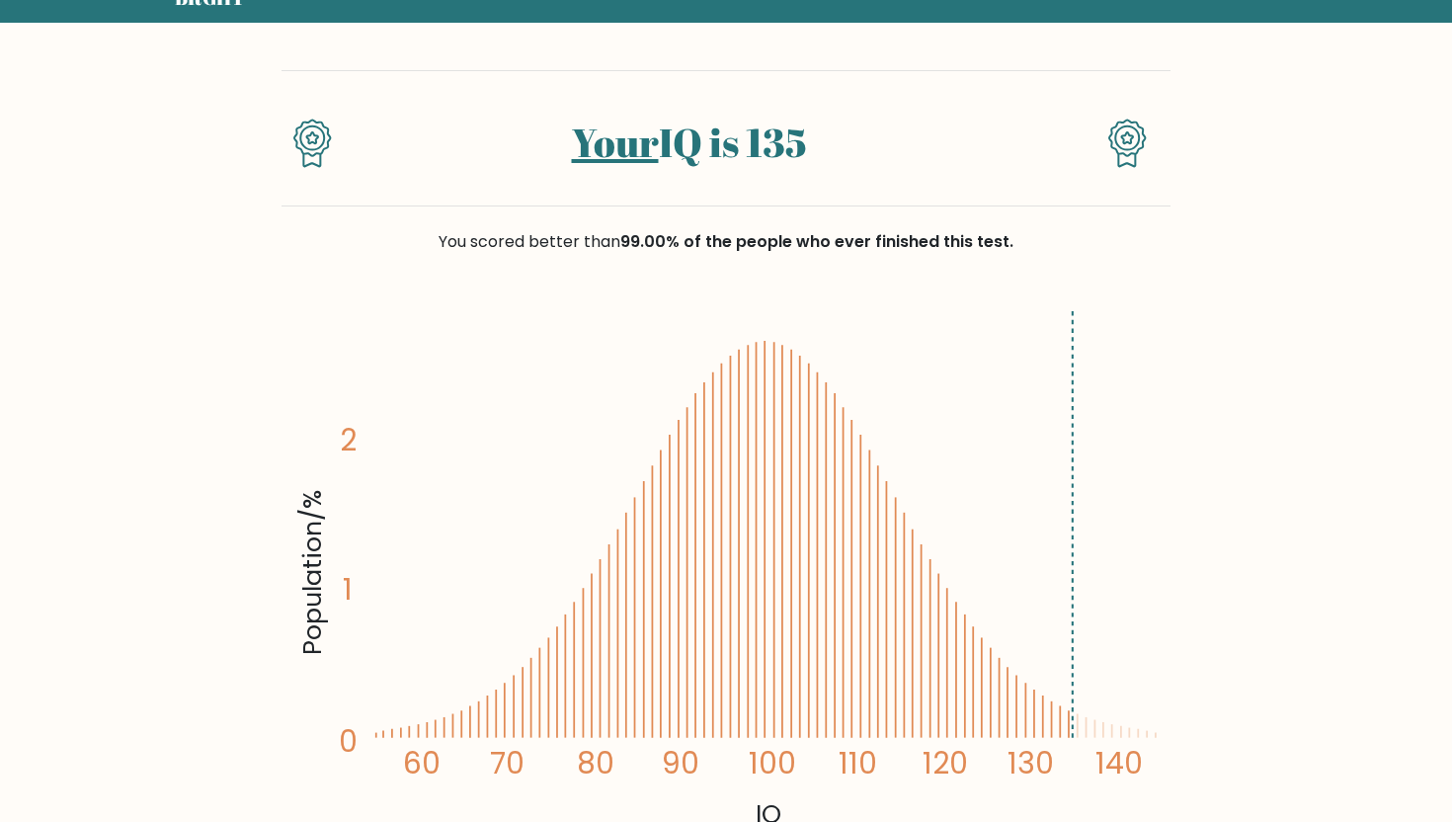
scroll to position [131, 0]
